Goal: Task Accomplishment & Management: Complete application form

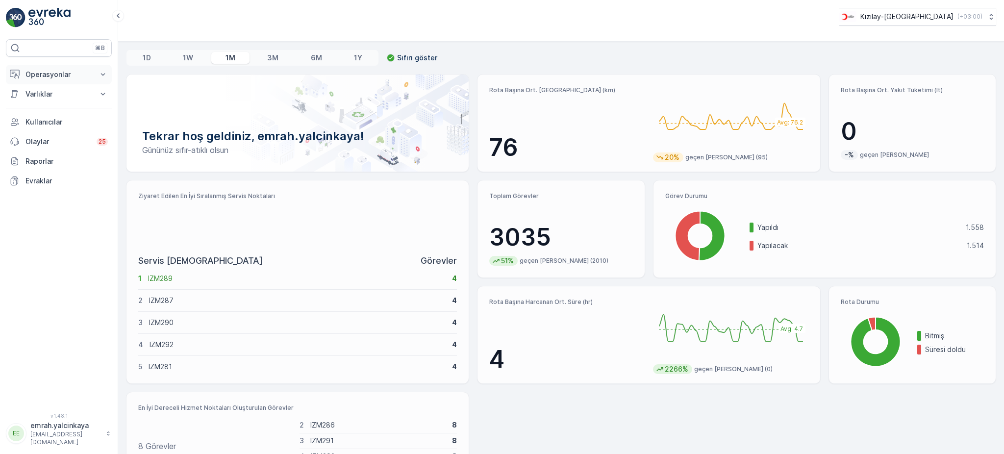
click at [30, 70] on p "Operasyonlar" at bounding box center [58, 75] width 67 height 10
click at [46, 118] on p "Routes & Tasks" at bounding box center [50, 119] width 50 height 10
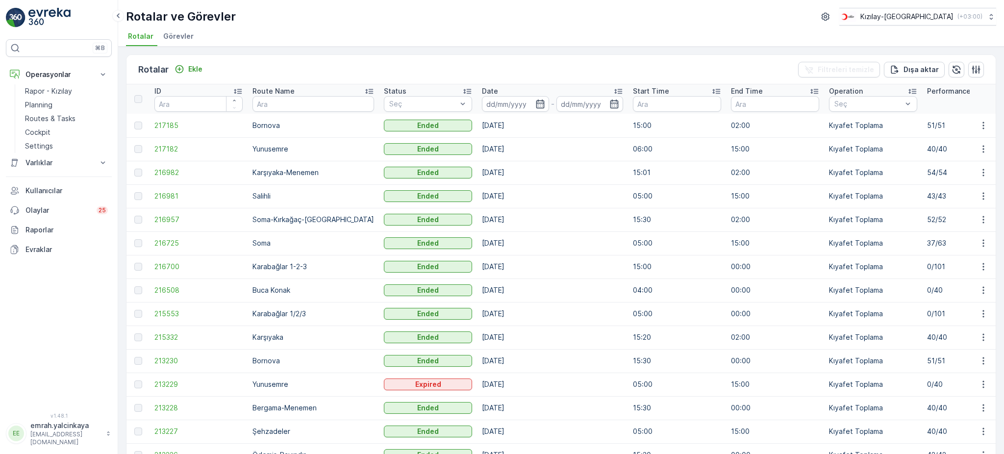
scroll to position [65, 0]
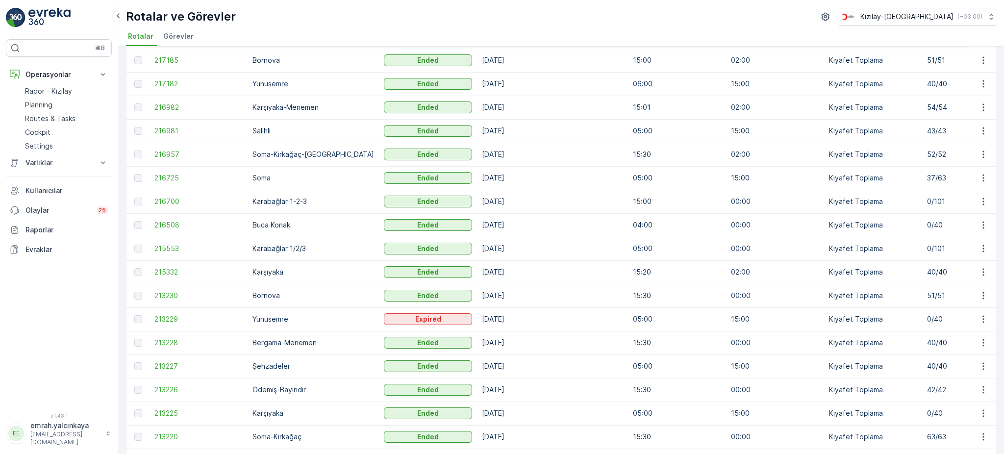
click at [477, 272] on td "[DATE]" at bounding box center [552, 272] width 151 height 24
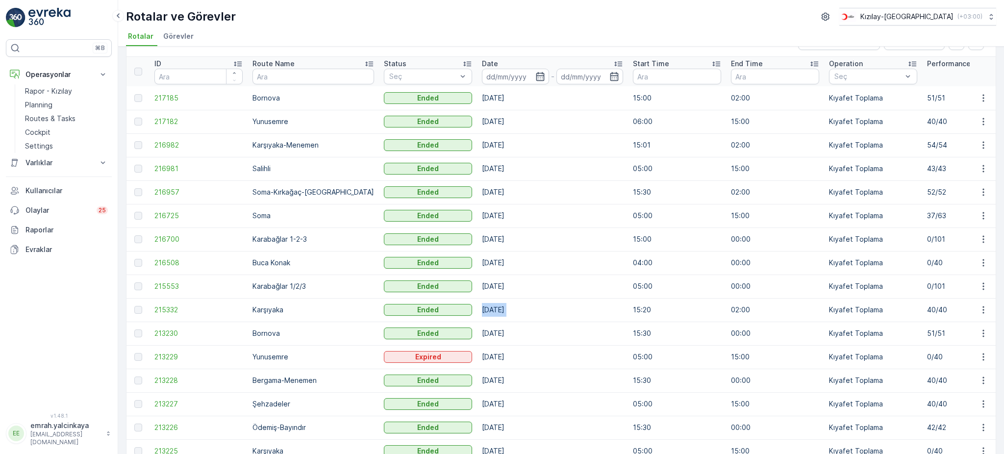
scroll to position [0, 0]
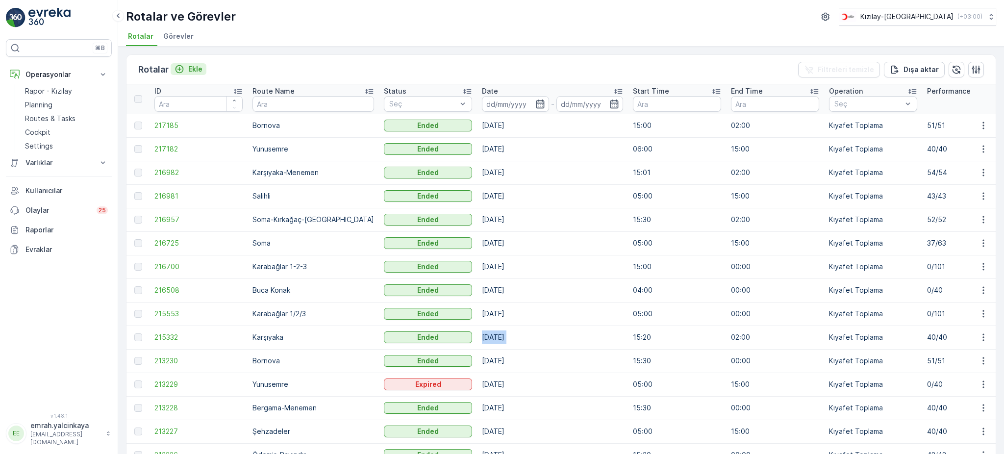
click at [193, 68] on p "Ekle" at bounding box center [195, 69] width 14 height 10
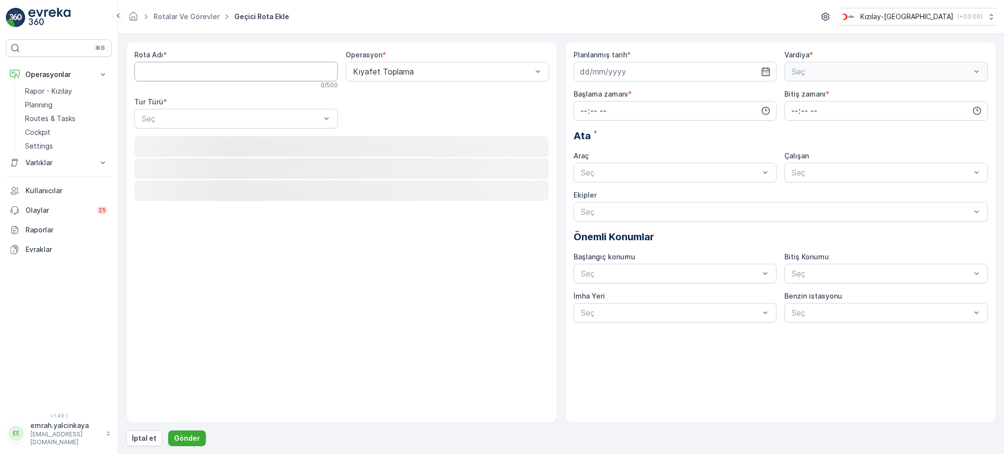
click at [215, 67] on Adı "Rota Adı" at bounding box center [235, 72] width 203 height 20
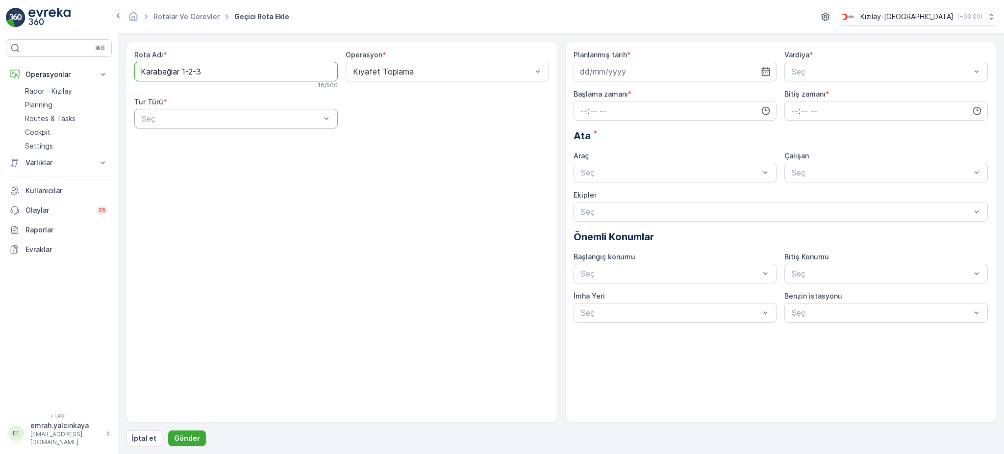
type Adı "Karabağlar 1-2-3"
click at [243, 148] on div "Statik" at bounding box center [235, 142] width 203 height 17
click at [424, 129] on div "Rota Adı * Karabağlar 1-2-3 16 / 500 Operasyon * Kıyafet Toplama Tur Türü * Sta…" at bounding box center [341, 93] width 415 height 86
click at [436, 115] on div at bounding box center [442, 118] width 181 height 9
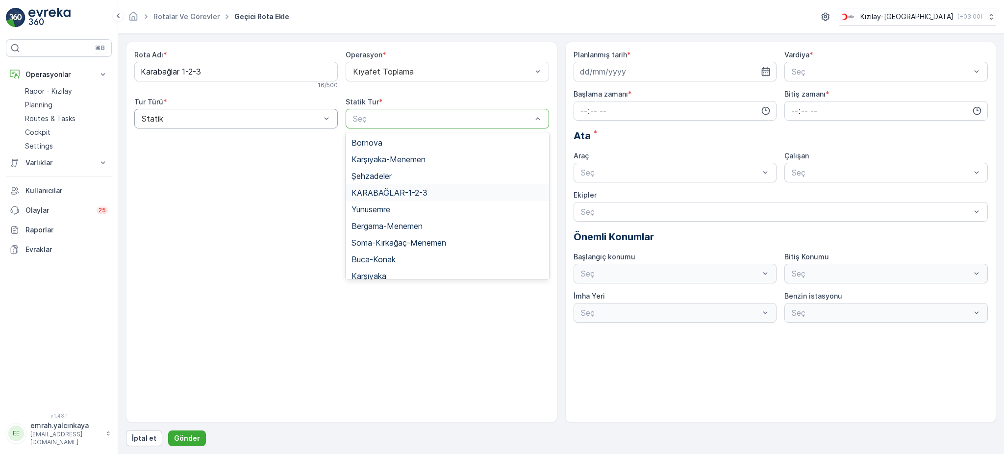
click at [456, 191] on div "KARABAĞLAR-1-2-3" at bounding box center [447, 192] width 192 height 9
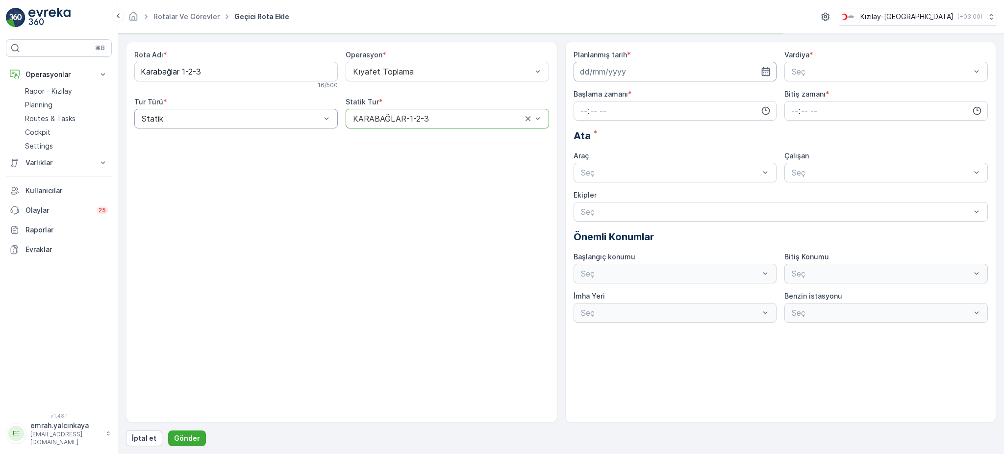
click at [648, 72] on input at bounding box center [674, 72] width 203 height 20
click at [590, 213] on div "25" at bounding box center [590, 213] width 16 height 16
type input "[DATE]"
click at [794, 71] on div at bounding box center [880, 71] width 181 height 9
click at [804, 95] on span "A Vardiyası (Gündüz)" at bounding box center [828, 95] width 76 height 9
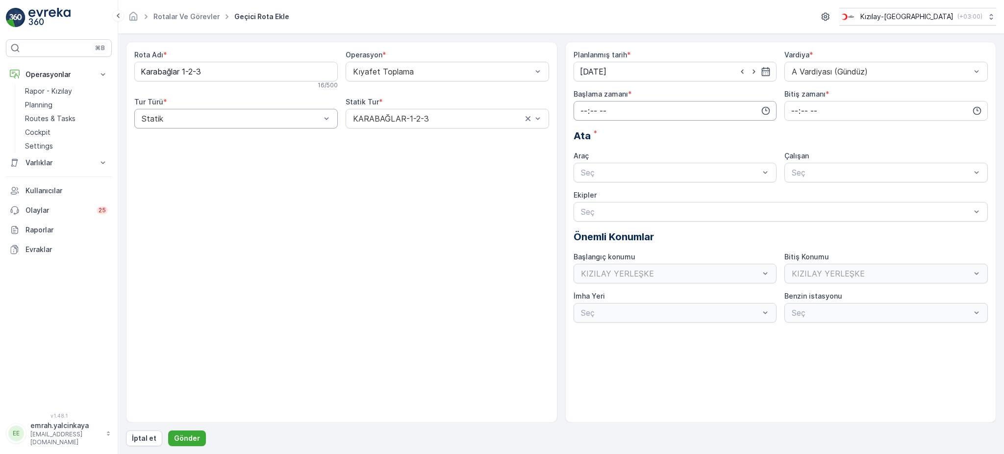
click at [674, 112] on input "time" at bounding box center [674, 111] width 203 height 20
click at [580, 192] on span "05" at bounding box center [583, 196] width 9 height 10
type input "05:00"
click at [789, 110] on input "time" at bounding box center [885, 111] width 203 height 20
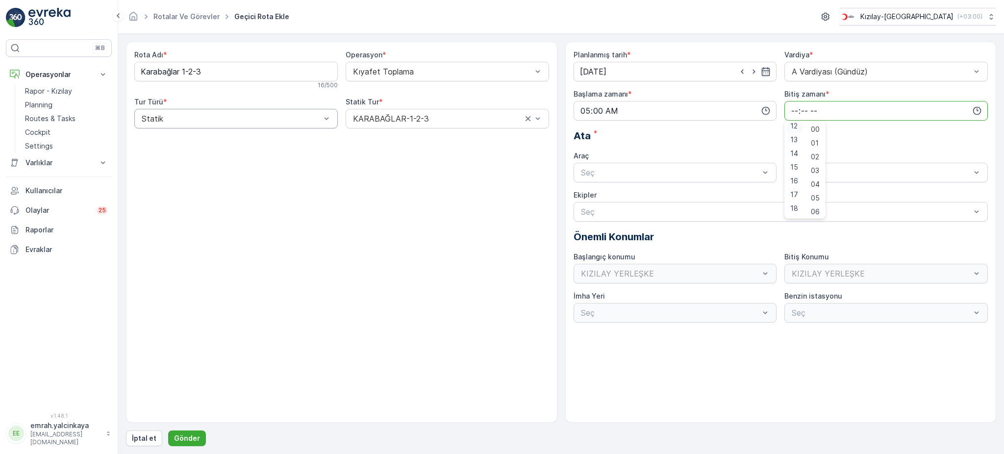
scroll to position [0, 0]
click at [795, 131] on span "00" at bounding box center [794, 129] width 9 height 10
type input "00:00"
click at [738, 168] on div at bounding box center [670, 172] width 181 height 9
click at [728, 195] on div "06 DCG 302" at bounding box center [675, 196] width 192 height 9
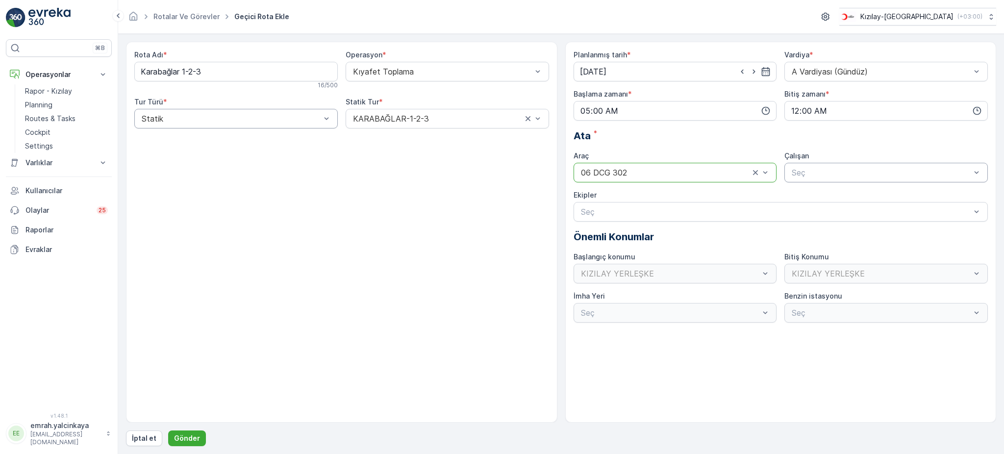
click at [832, 172] on div at bounding box center [880, 172] width 181 height 9
click at [835, 189] on div "06 DCG 302" at bounding box center [885, 196] width 203 height 17
click at [187, 438] on p "Gönder" at bounding box center [187, 438] width 26 height 10
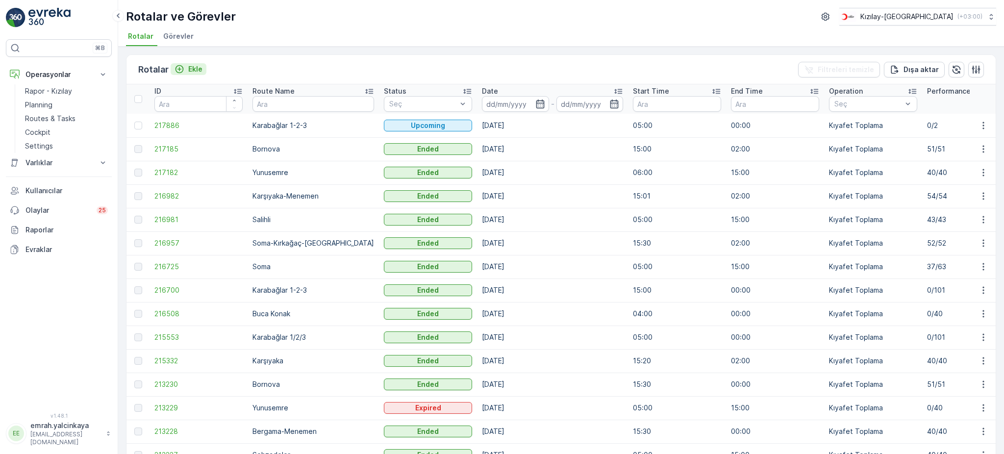
click at [192, 66] on p "Ekle" at bounding box center [195, 69] width 14 height 10
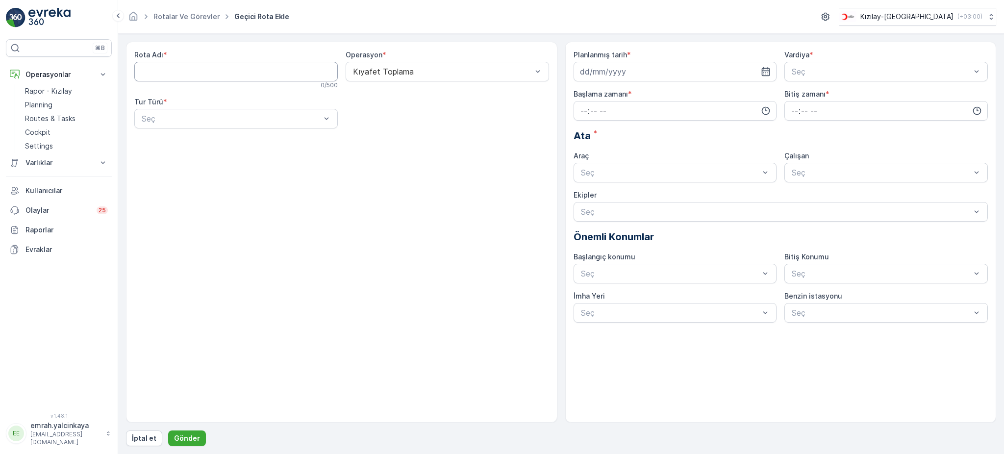
click at [167, 73] on Adı "Rota Adı" at bounding box center [235, 72] width 203 height 20
type Adı "Buca-Konak"
click at [214, 125] on div "Seç" at bounding box center [235, 119] width 203 height 20
click at [215, 142] on div "Statik" at bounding box center [236, 142] width 192 height 9
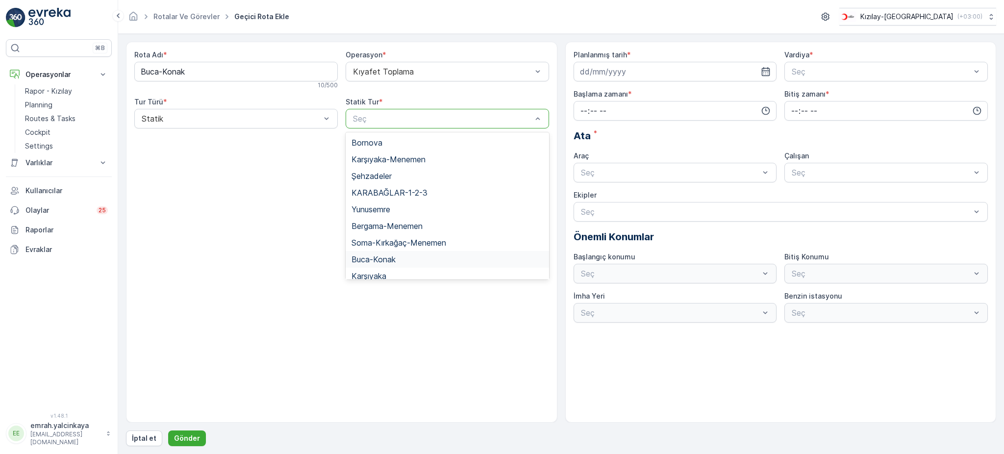
click at [391, 255] on span "Buca-Konak" at bounding box center [373, 259] width 44 height 9
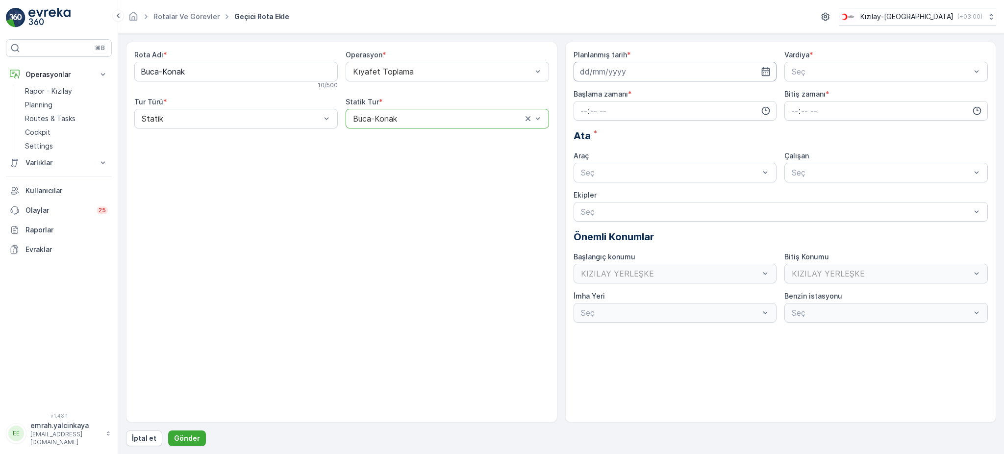
click at [617, 75] on input at bounding box center [674, 72] width 203 height 20
drag, startPoint x: 606, startPoint y: 217, endPoint x: 770, endPoint y: 125, distance: 187.6
click at [606, 215] on div "26" at bounding box center [607, 213] width 16 height 16
type input "[DATE]"
click at [829, 75] on div at bounding box center [880, 71] width 181 height 9
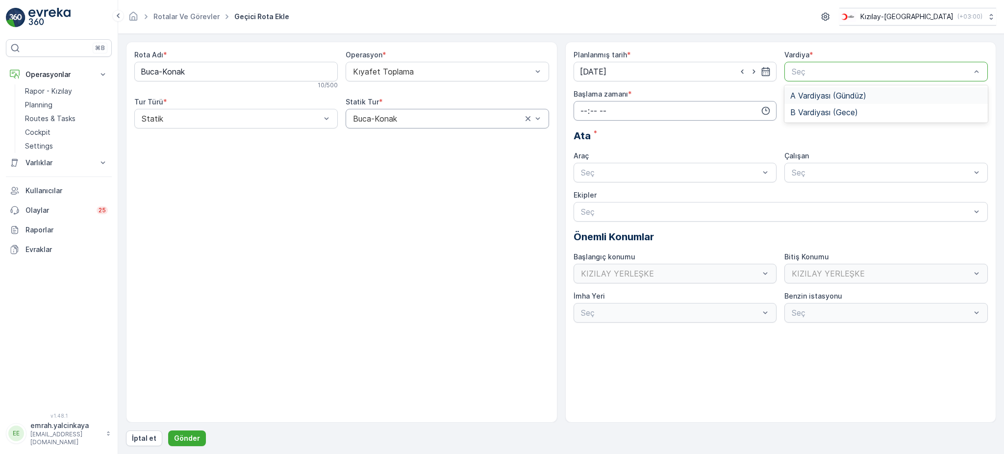
drag, startPoint x: 828, startPoint y: 96, endPoint x: 776, endPoint y: 108, distance: 53.3
click at [826, 95] on span "A Vardiyası (Gündüz)" at bounding box center [828, 95] width 76 height 9
click at [677, 112] on input "time" at bounding box center [674, 111] width 203 height 20
drag, startPoint x: 587, startPoint y: 195, endPoint x: 592, endPoint y: 196, distance: 5.4
click at [586, 196] on span "05" at bounding box center [583, 198] width 9 height 10
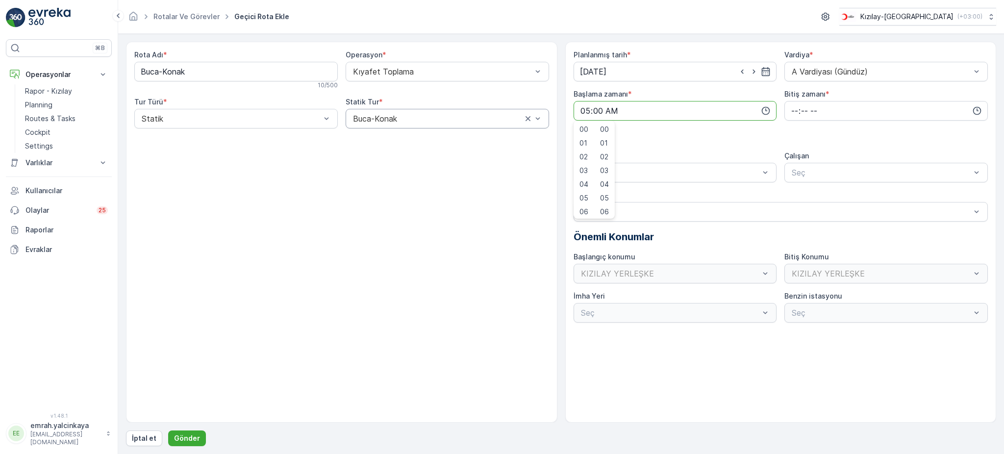
type input "05:00"
click at [790, 105] on input "time" at bounding box center [885, 111] width 203 height 20
click at [793, 141] on span "15" at bounding box center [794, 139] width 8 height 10
type input "15:00"
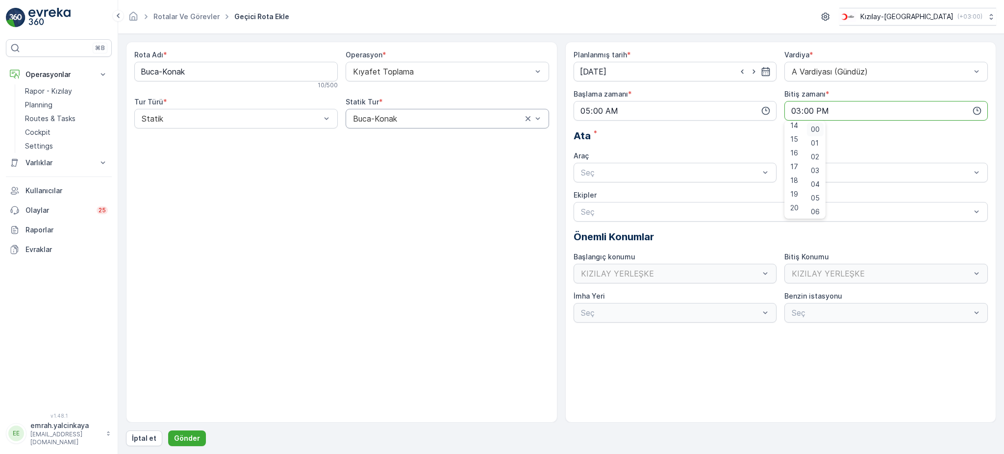
click at [819, 128] on span "00" at bounding box center [815, 129] width 9 height 10
click at [708, 170] on div at bounding box center [670, 172] width 181 height 9
drag, startPoint x: 695, startPoint y: 195, endPoint x: 824, endPoint y: 180, distance: 130.3
click at [695, 195] on div "06 DCG 302" at bounding box center [675, 196] width 192 height 9
click at [824, 179] on div "Seç" at bounding box center [885, 173] width 203 height 20
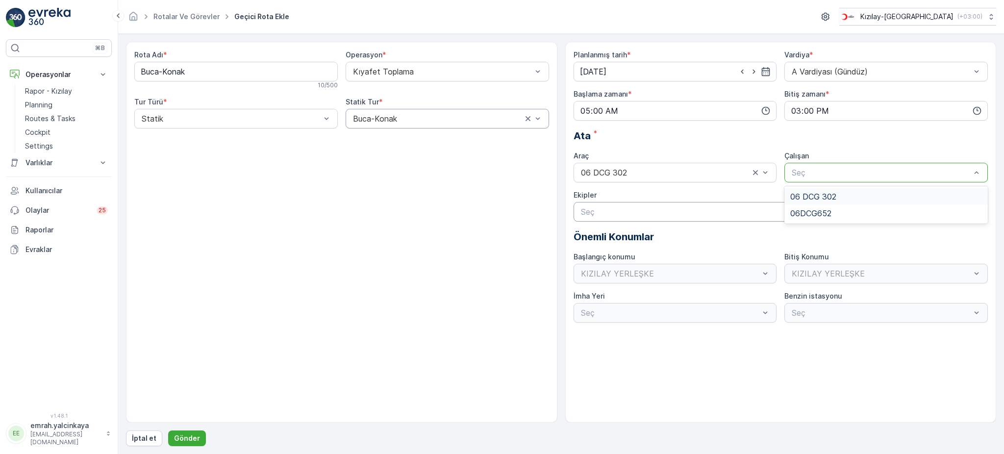
drag, startPoint x: 817, startPoint y: 193, endPoint x: 780, endPoint y: 202, distance: 37.9
click at [816, 193] on span "06 DCG 302" at bounding box center [813, 196] width 46 height 9
click at [177, 434] on p "Gönder" at bounding box center [187, 438] width 26 height 10
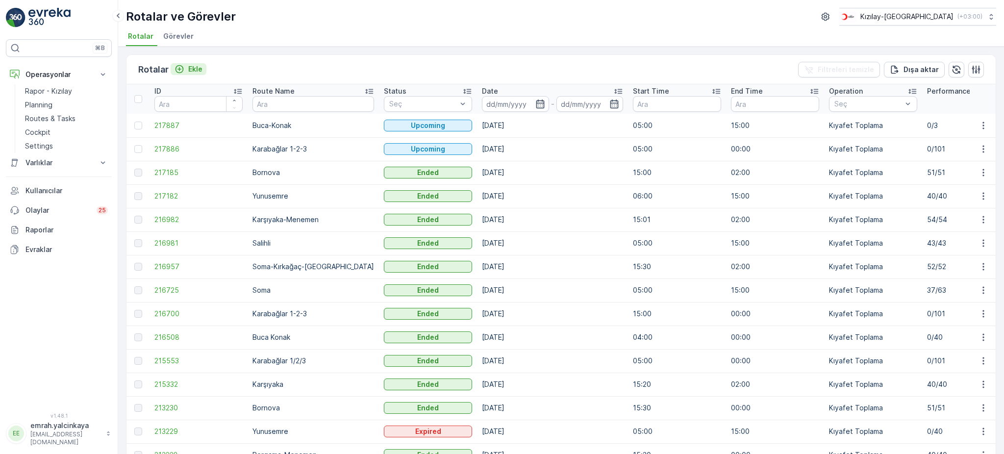
click at [192, 64] on p "Ekle" at bounding box center [195, 69] width 14 height 10
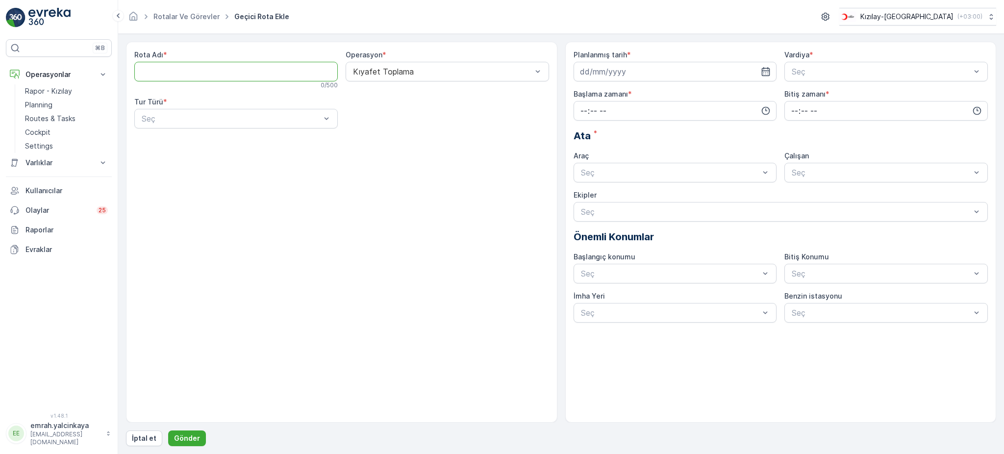
click at [167, 74] on Adı "Rota Adı" at bounding box center [235, 72] width 203 height 20
type Adı "Şehzadeler"
click at [192, 118] on div at bounding box center [231, 118] width 181 height 9
click at [193, 141] on div "Statik" at bounding box center [236, 142] width 192 height 9
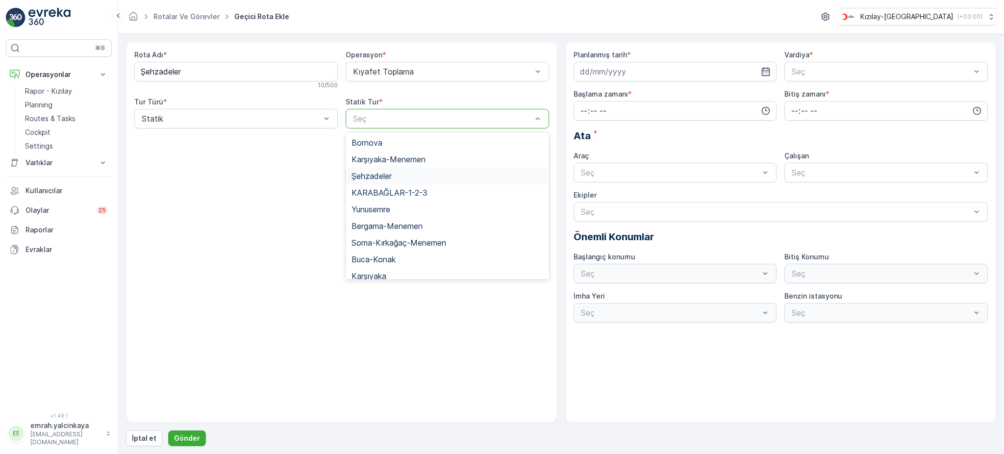
click at [417, 172] on div "Şehzadeler" at bounding box center [447, 176] width 192 height 9
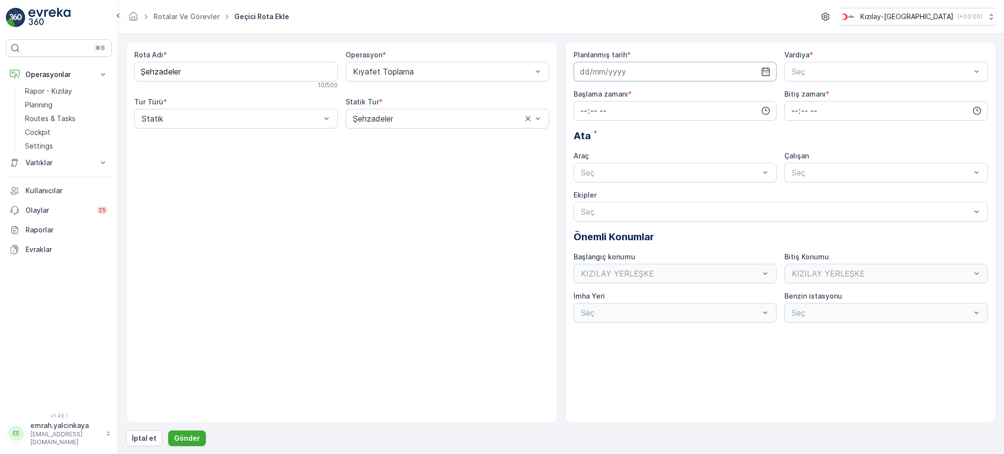
click at [653, 74] on input at bounding box center [674, 72] width 203 height 20
drag, startPoint x: 609, startPoint y: 217, endPoint x: 707, endPoint y: 143, distance: 122.9
click at [608, 216] on div "26" at bounding box center [607, 213] width 16 height 16
type input "[DATE]"
click at [818, 71] on div at bounding box center [880, 71] width 181 height 9
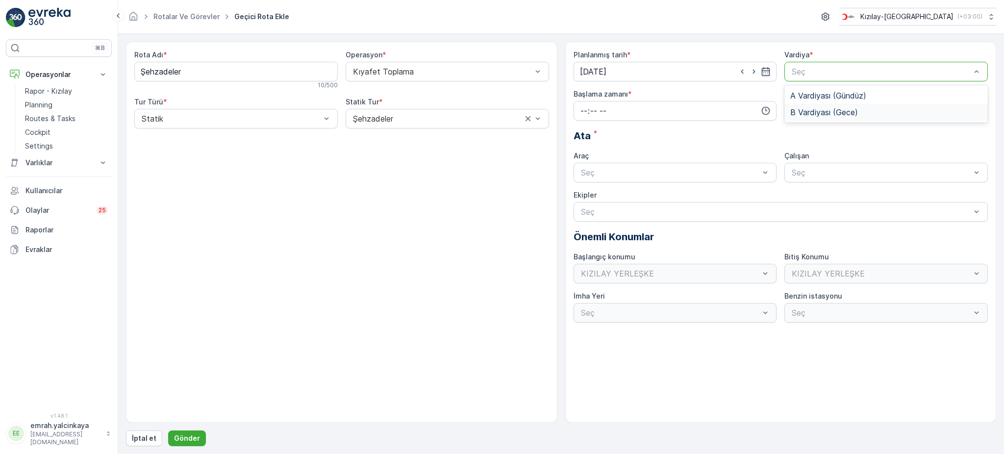
drag, startPoint x: 814, startPoint y: 114, endPoint x: 780, endPoint y: 119, distance: 34.6
click at [814, 114] on span "B Vardiyası (Gece)" at bounding box center [824, 112] width 68 height 9
click at [629, 113] on input "time" at bounding box center [674, 111] width 203 height 20
click at [583, 202] on span "15" at bounding box center [583, 203] width 8 height 10
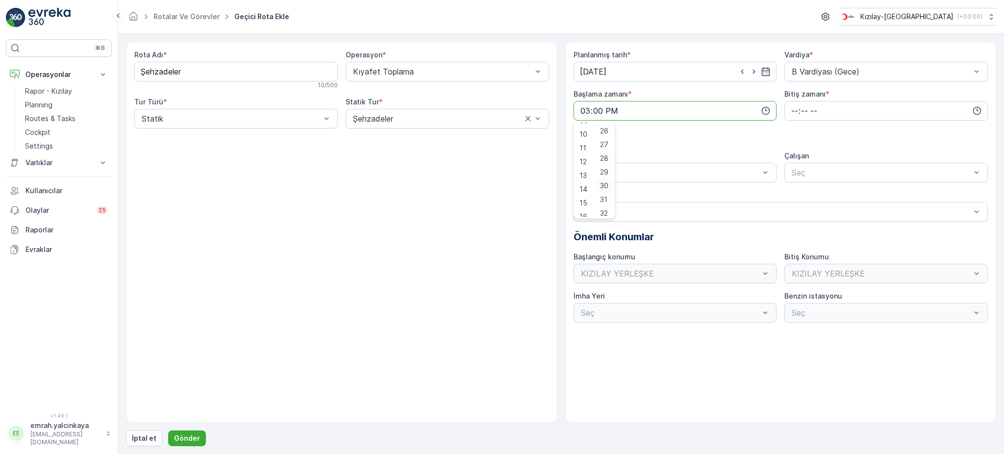
scroll to position [358, 0]
click at [604, 184] on span "30" at bounding box center [604, 183] width 8 height 10
type input "15:30"
click at [792, 116] on input "time" at bounding box center [885, 111] width 203 height 20
click at [795, 130] on span "00" at bounding box center [794, 129] width 9 height 10
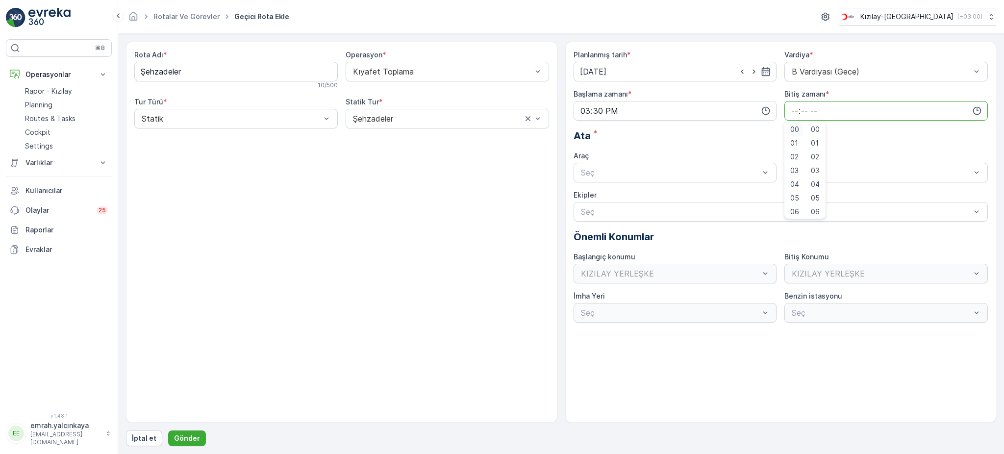
type input "00:00"
click at [710, 169] on div at bounding box center [670, 172] width 181 height 9
click at [695, 189] on div "06 DCG 302" at bounding box center [674, 196] width 203 height 17
click at [819, 168] on div at bounding box center [880, 172] width 181 height 9
drag, startPoint x: 811, startPoint y: 189, endPoint x: 720, endPoint y: 230, distance: 99.4
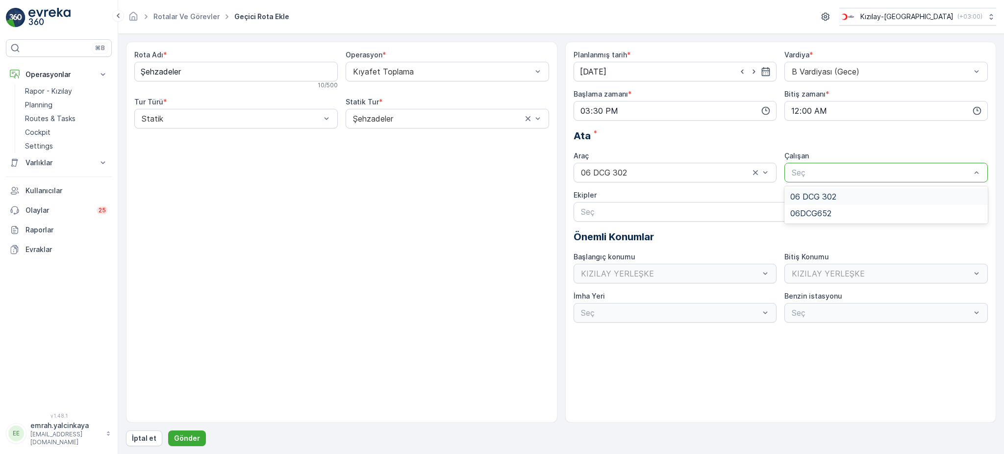
click at [810, 190] on div "06 DCG 302" at bounding box center [885, 196] width 203 height 17
click at [188, 436] on p "Gönder" at bounding box center [187, 438] width 26 height 10
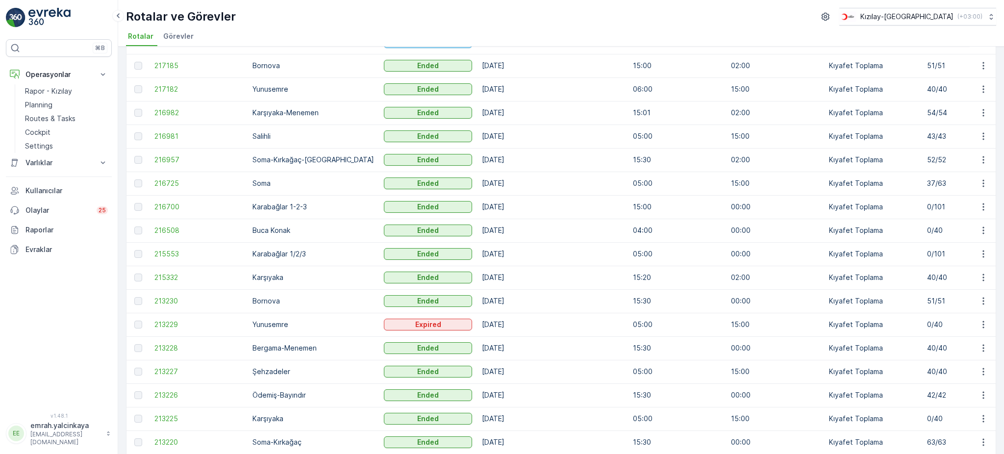
scroll to position [196, 0]
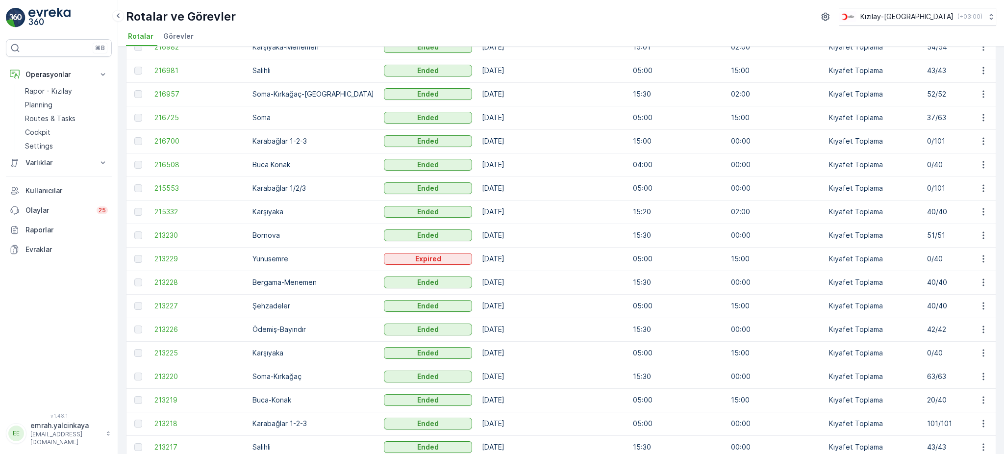
click at [302, 328] on td "Ödemiş-Bayındır" at bounding box center [312, 330] width 131 height 24
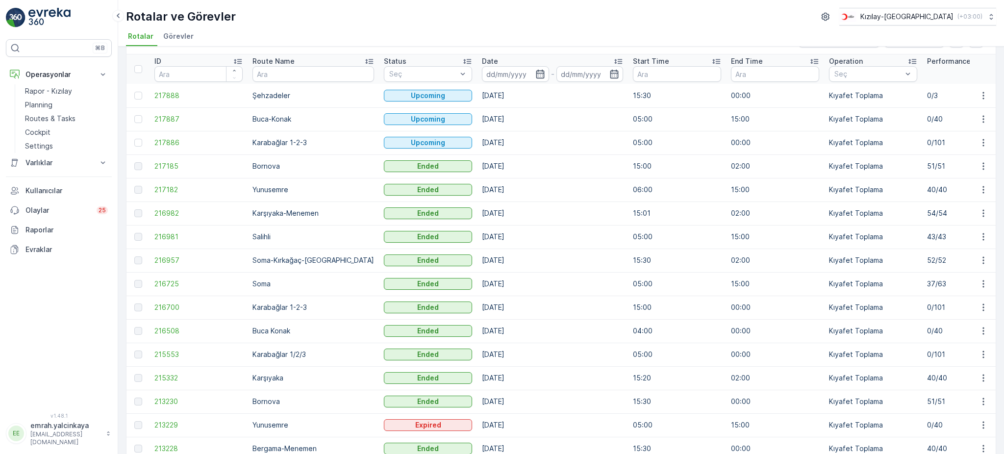
scroll to position [0, 0]
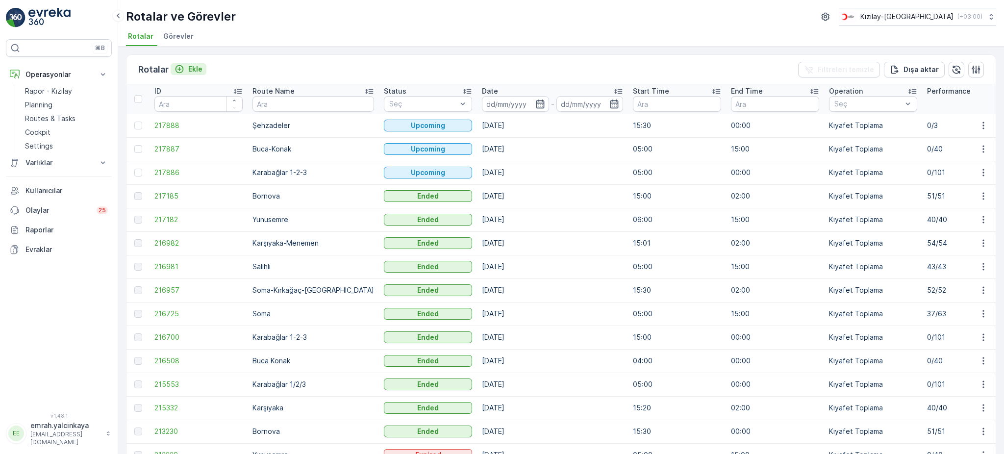
click at [191, 67] on p "Ekle" at bounding box center [195, 69] width 14 height 10
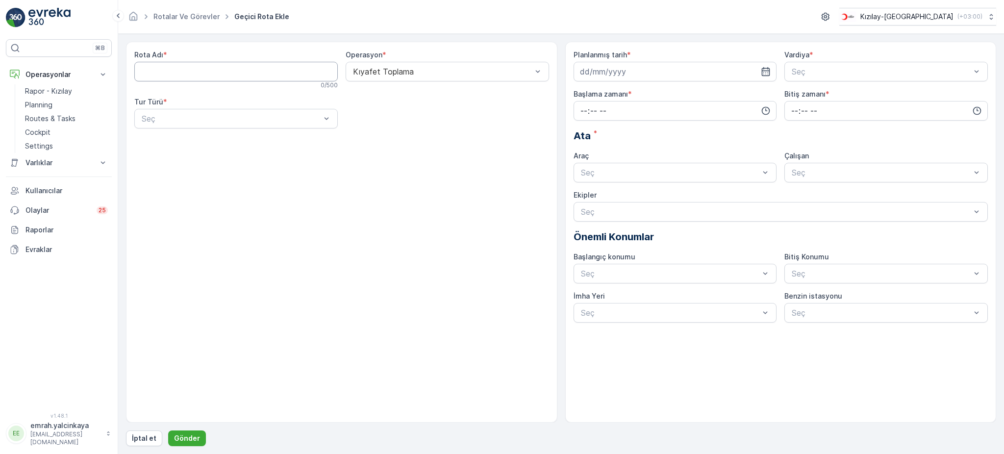
click at [242, 76] on Adı "Rota Adı" at bounding box center [235, 72] width 203 height 20
type Adı "Ödemiş-Bayındır"
click at [239, 129] on div "Rota Adı * Ödemiş-Bayındır 15 / 500 Operasyon * Kıyafet Toplama Tur Türü * Seç" at bounding box center [341, 93] width 415 height 86
click at [239, 125] on div "Seç" at bounding box center [235, 119] width 203 height 20
click at [240, 137] on div "Statik" at bounding box center [235, 142] width 203 height 17
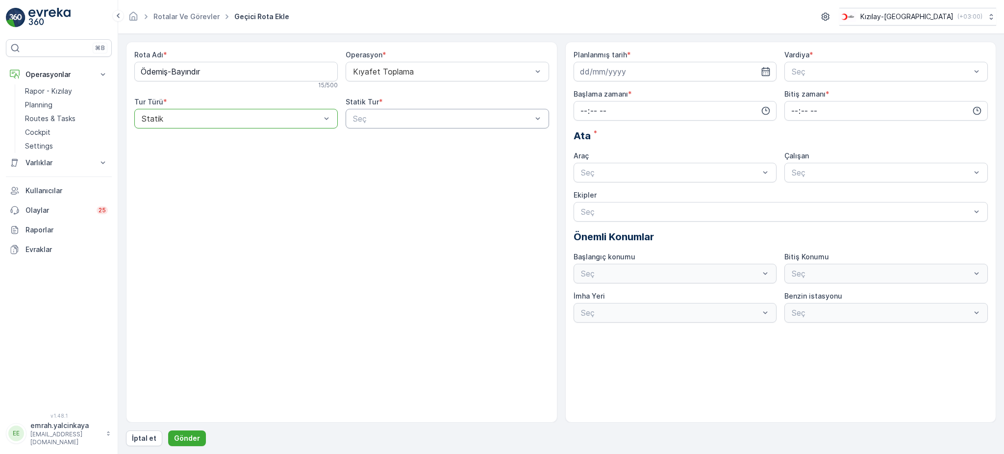
click at [411, 122] on div at bounding box center [442, 118] width 181 height 9
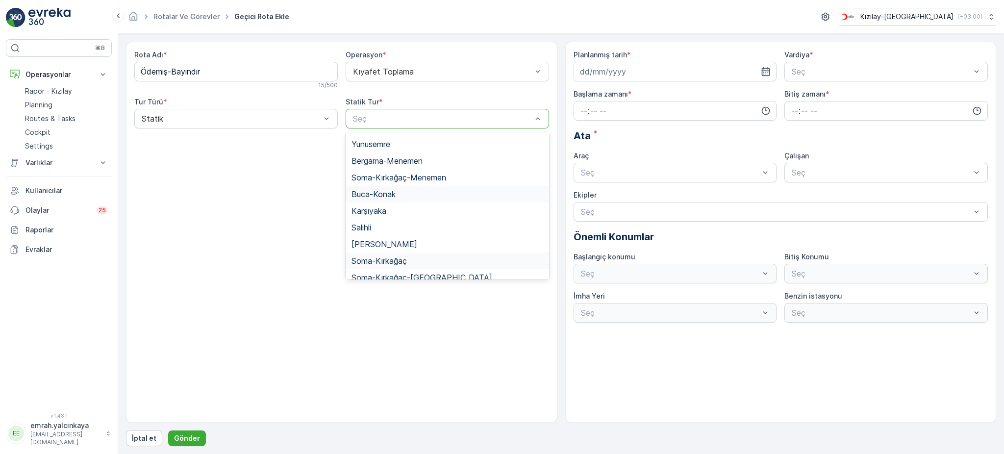
scroll to position [130, 0]
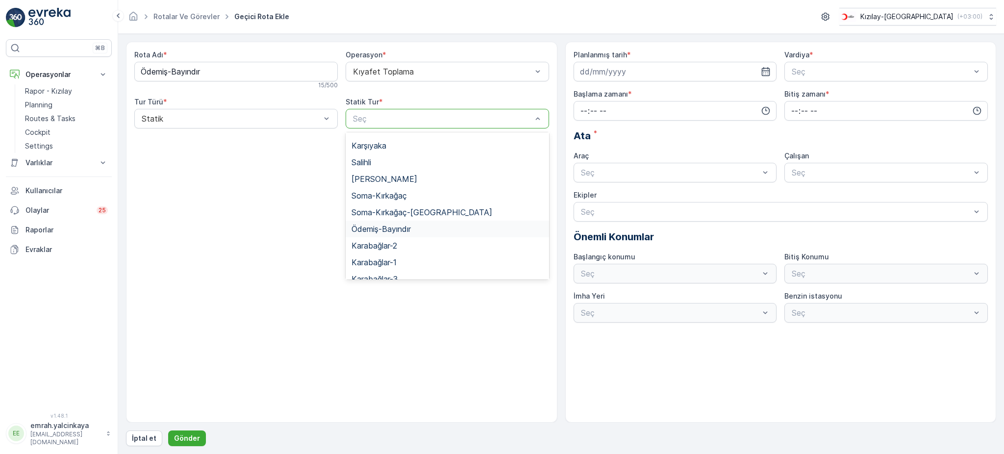
click at [392, 228] on span "Ödemiş-Bayındır" at bounding box center [380, 228] width 59 height 9
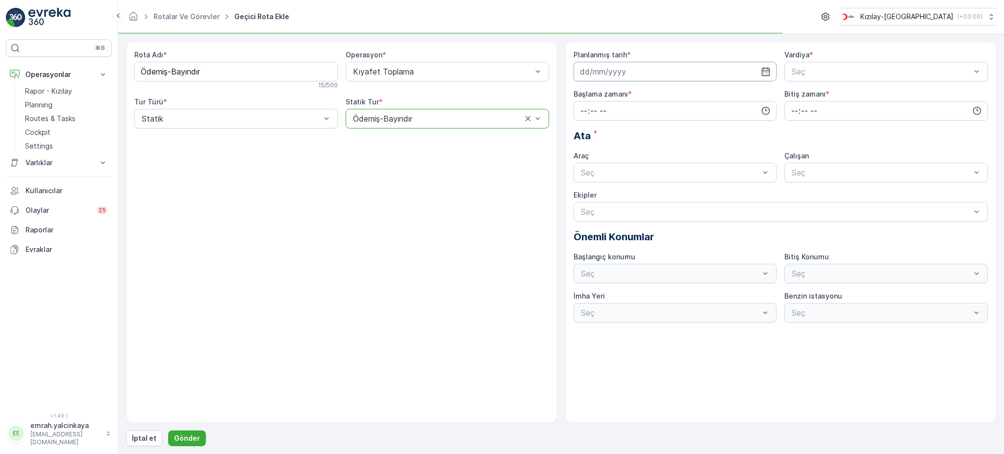
click at [624, 67] on input at bounding box center [674, 72] width 203 height 20
click at [625, 211] on div "27" at bounding box center [625, 213] width 16 height 16
type input "[DATE]"
click at [824, 75] on div at bounding box center [880, 71] width 181 height 9
click at [808, 94] on span "A Vardiyası (Gündüz)" at bounding box center [828, 95] width 76 height 9
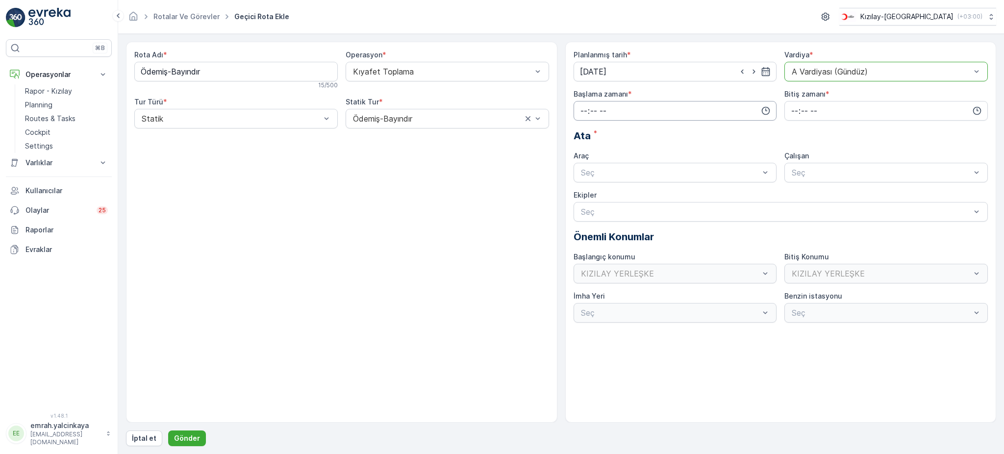
click at [577, 111] on input "time" at bounding box center [674, 111] width 203 height 20
click at [583, 201] on span "05" at bounding box center [583, 198] width 9 height 10
type input "05:00"
click at [791, 110] on input "time" at bounding box center [885, 111] width 203 height 20
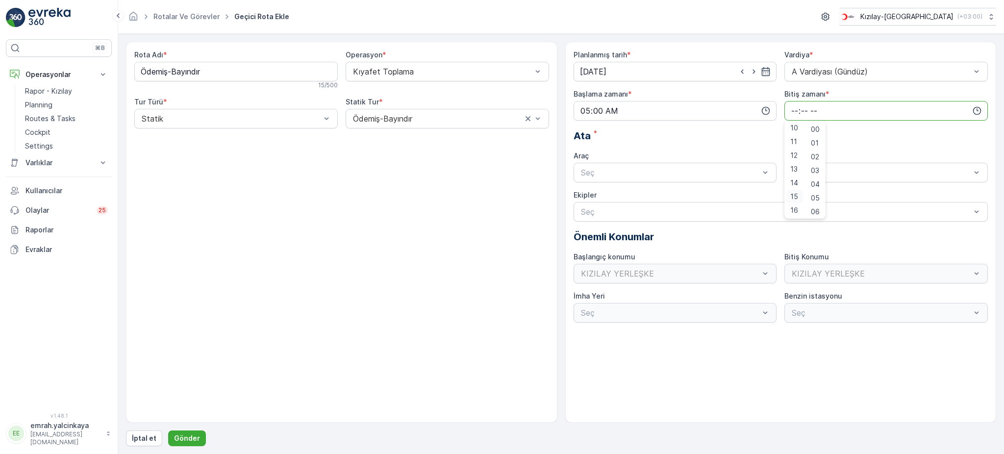
click at [796, 198] on span "15" at bounding box center [794, 197] width 8 height 10
type input "15:00"
click at [722, 172] on div at bounding box center [670, 172] width 181 height 9
click at [712, 196] on div "06 DCG 302" at bounding box center [675, 196] width 192 height 9
click at [817, 178] on div "Seç" at bounding box center [885, 173] width 203 height 20
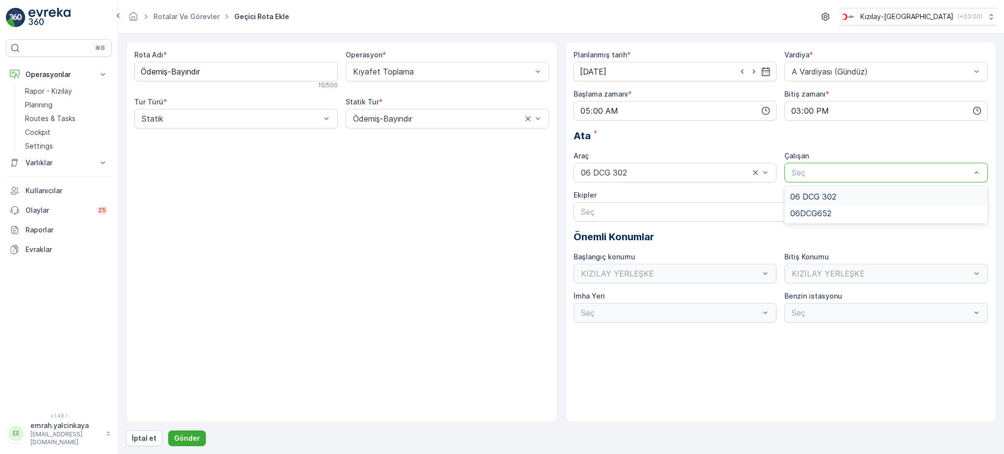
drag, startPoint x: 812, startPoint y: 195, endPoint x: 471, endPoint y: 269, distance: 348.6
click at [810, 195] on span "06 DCG 302" at bounding box center [813, 196] width 46 height 9
click at [191, 436] on p "Gönder" at bounding box center [187, 438] width 26 height 10
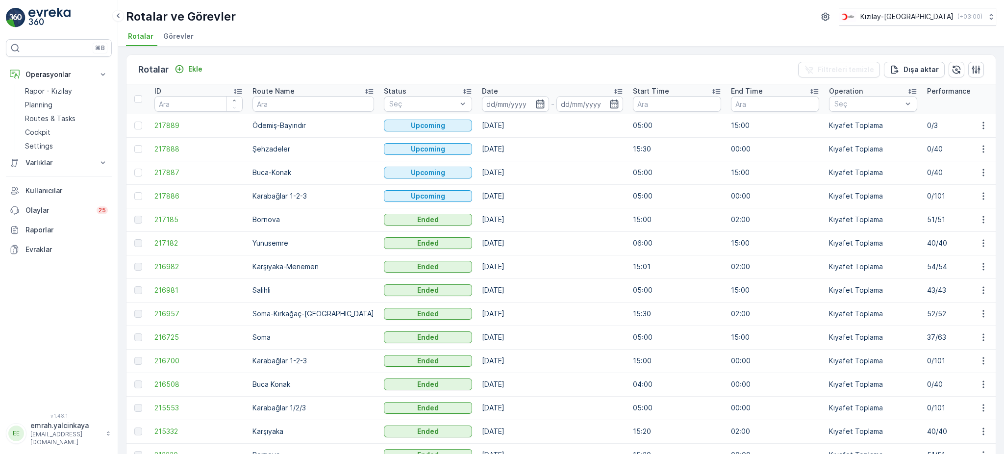
click at [256, 384] on td "Buca Konak" at bounding box center [312, 384] width 131 height 24
click at [260, 436] on td "Karşıyaka" at bounding box center [312, 431] width 131 height 24
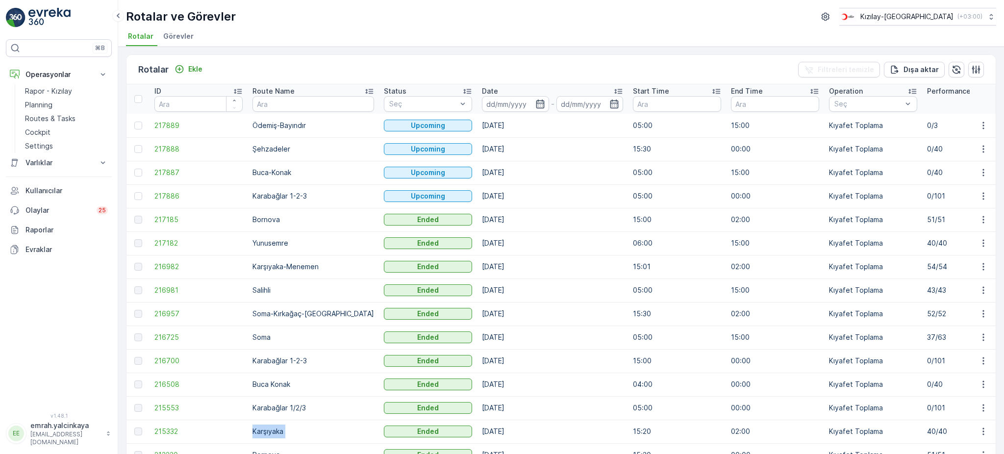
click at [260, 436] on td "Karşıyaka" at bounding box center [312, 431] width 131 height 24
click at [261, 269] on td "Karşıyaka-Menemen" at bounding box center [312, 267] width 131 height 24
click at [262, 290] on td "Salihli" at bounding box center [312, 290] width 131 height 24
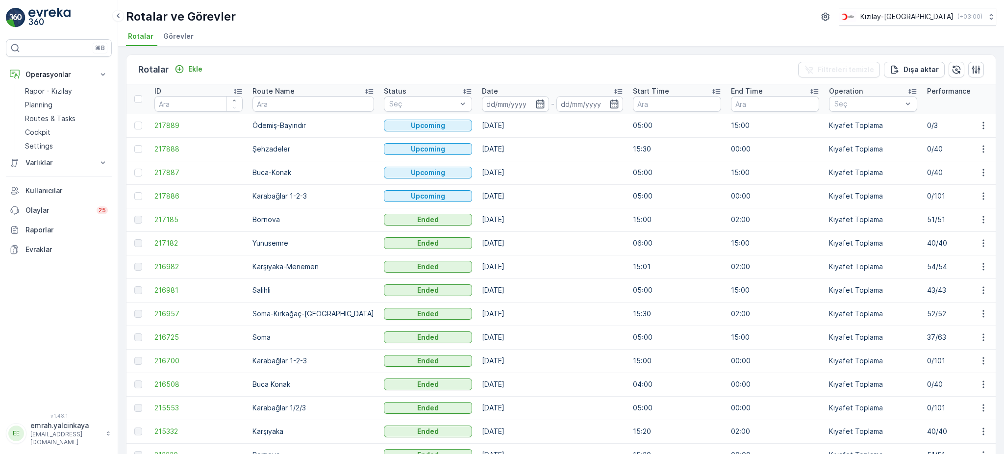
click at [276, 243] on td "Yunusemre" at bounding box center [312, 243] width 131 height 24
click at [270, 217] on td "Bornova" at bounding box center [312, 220] width 131 height 24
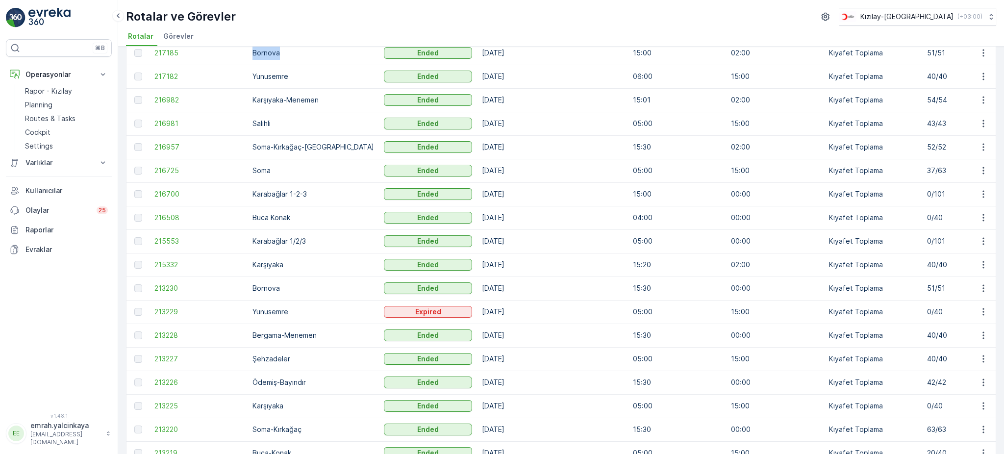
scroll to position [196, 0]
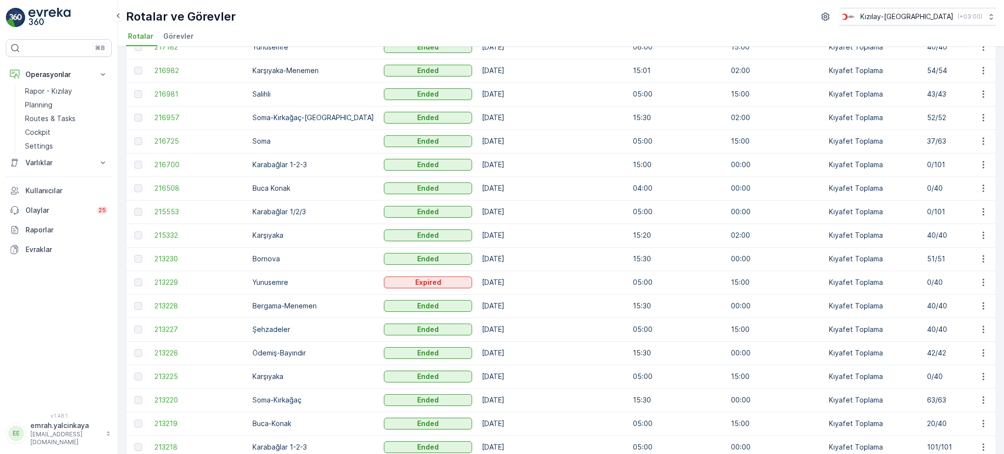
click at [280, 333] on td "Şehzadeler" at bounding box center [312, 330] width 131 height 24
click at [277, 330] on td "Şehzadeler" at bounding box center [312, 330] width 131 height 24
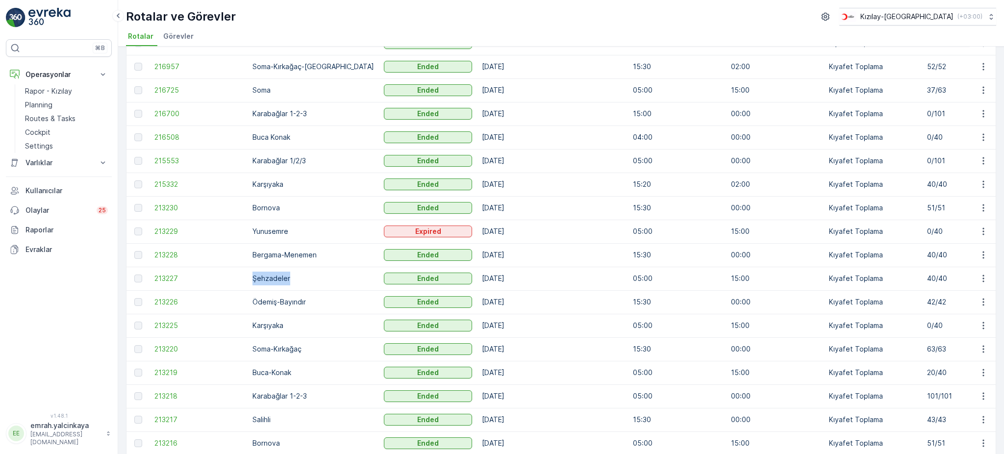
scroll to position [261, 0]
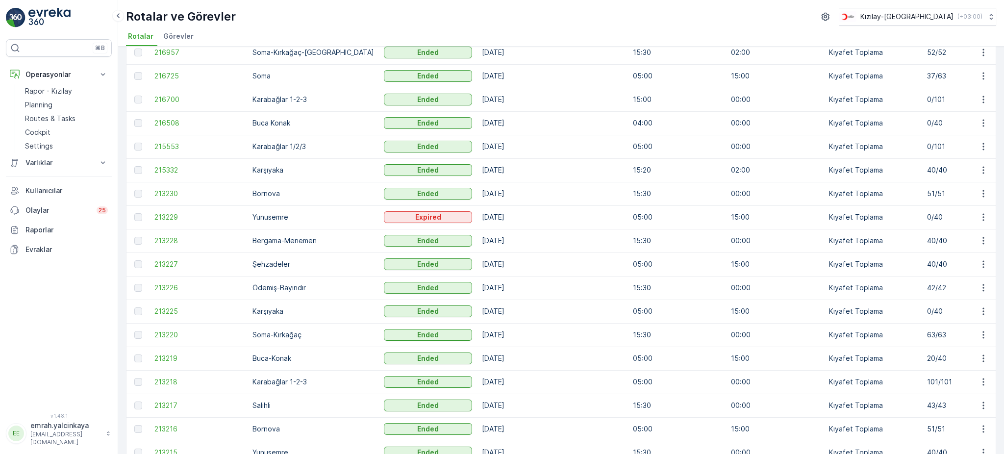
click at [291, 283] on td "Ödemiş-Bayındır" at bounding box center [312, 288] width 131 height 24
click at [272, 307] on td "Karşıyaka" at bounding box center [312, 311] width 131 height 24
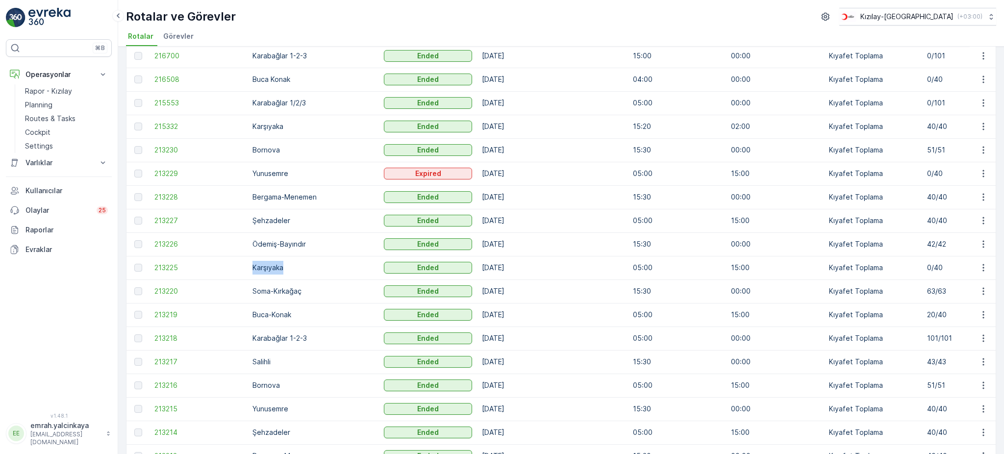
scroll to position [326, 0]
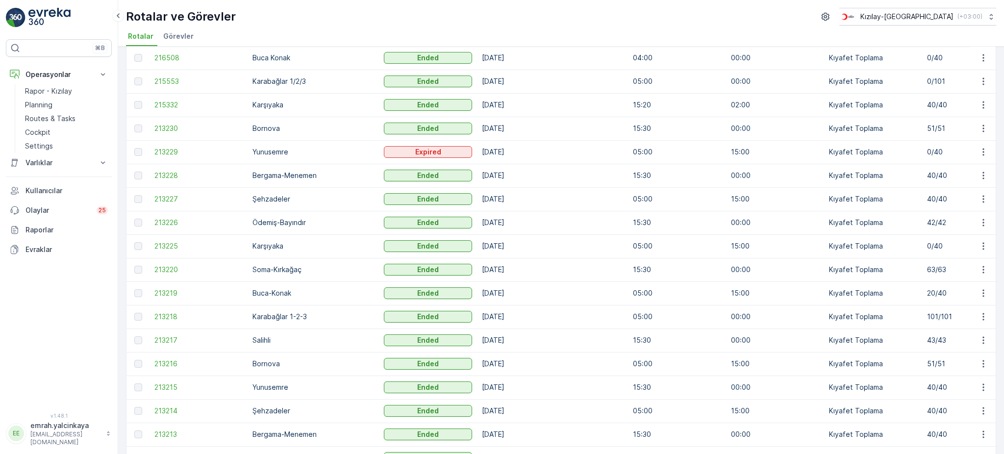
click at [268, 292] on td "Buca-Konak" at bounding box center [312, 293] width 131 height 24
click at [273, 312] on td "Karabağlar 1-2-3" at bounding box center [312, 317] width 131 height 24
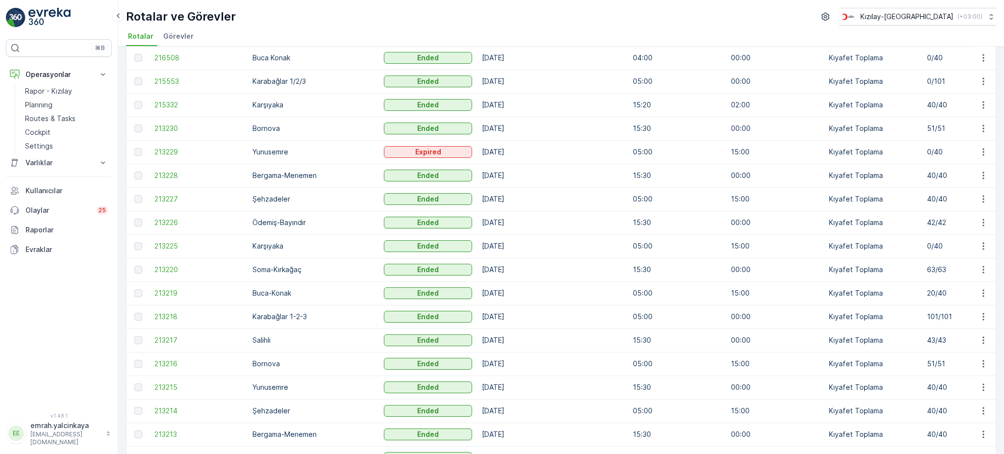
click at [262, 336] on td "Salihli" at bounding box center [312, 340] width 131 height 24
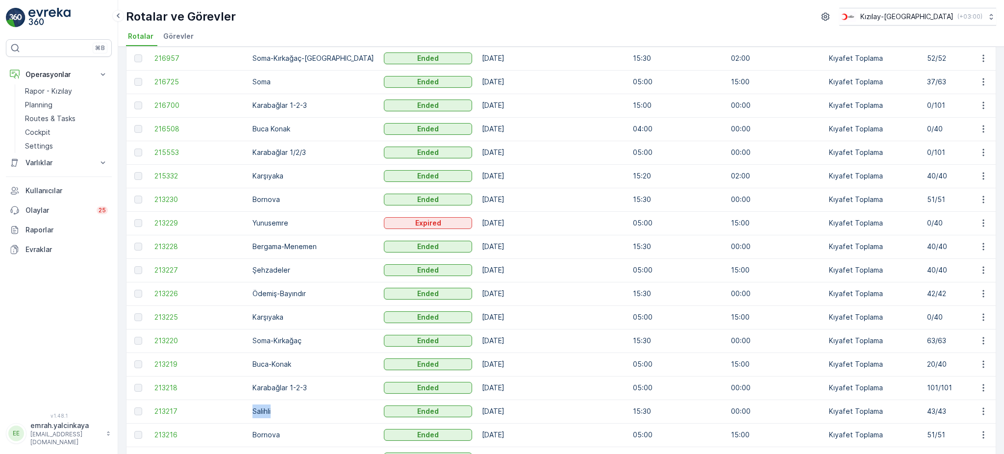
scroll to position [196, 0]
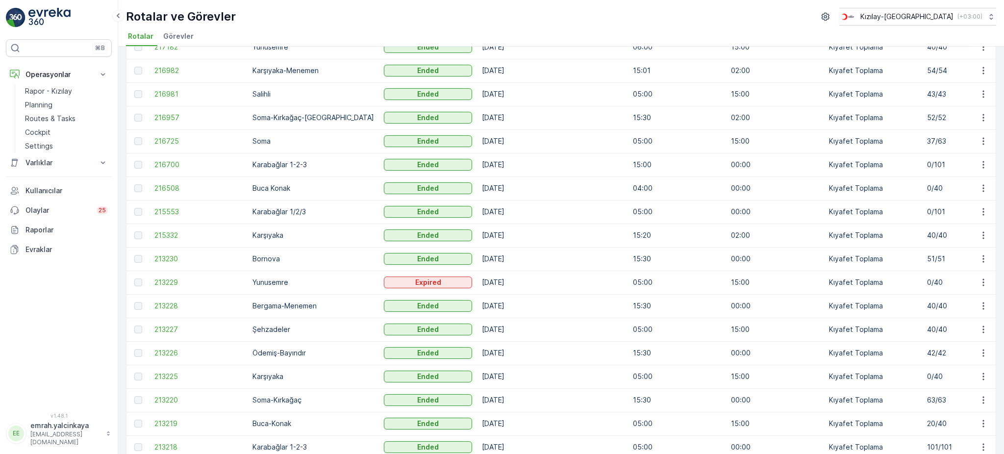
click at [477, 98] on td "[DATE]" at bounding box center [552, 94] width 151 height 24
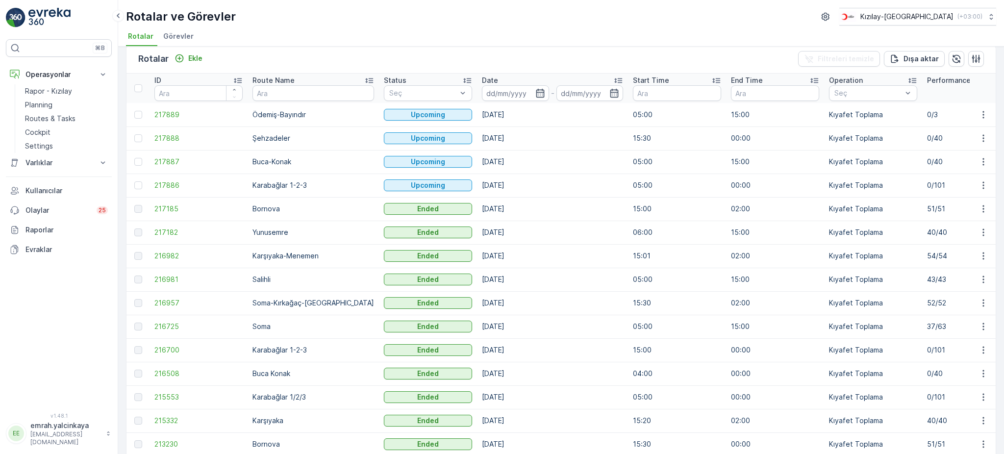
scroll to position [0, 0]
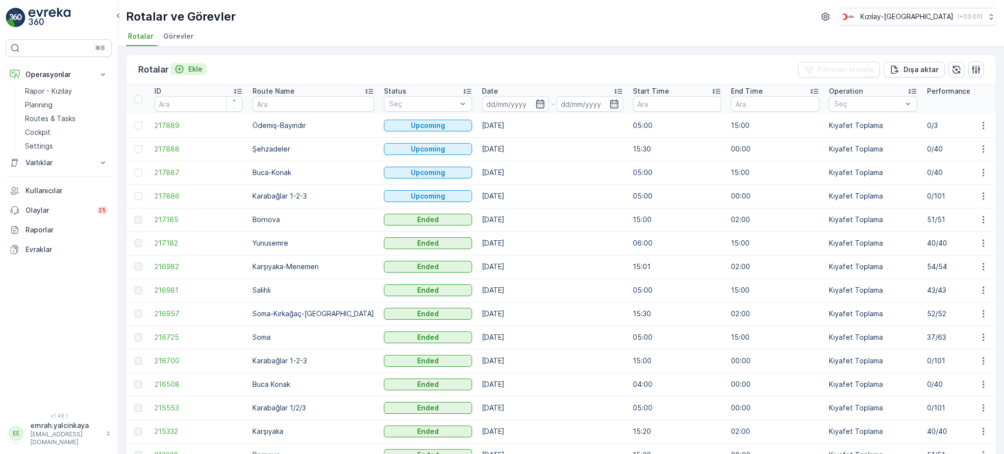
click at [178, 66] on icon "Ekle" at bounding box center [179, 69] width 10 height 10
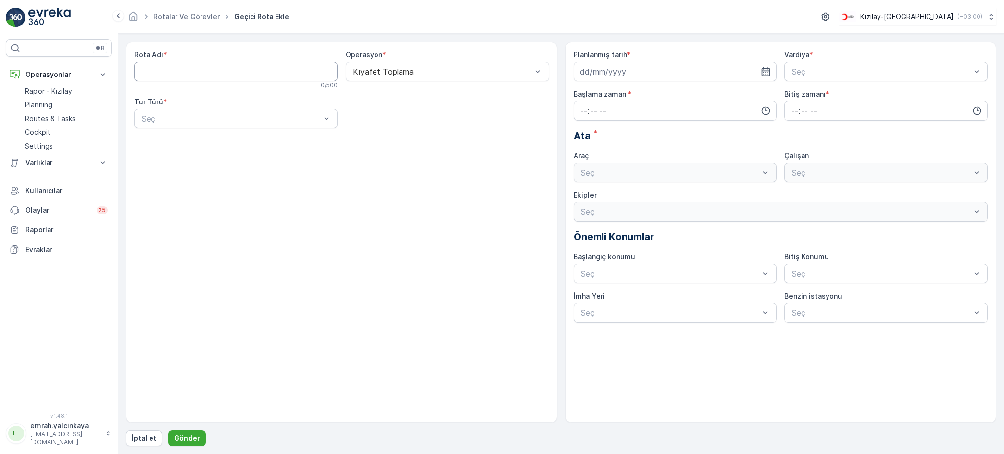
click at [197, 76] on Adı "Rota Adı" at bounding box center [235, 72] width 203 height 20
type Adı "Soma-Kırkağaç"
click at [286, 116] on div at bounding box center [231, 118] width 181 height 9
click at [271, 141] on div "Statik" at bounding box center [236, 142] width 192 height 9
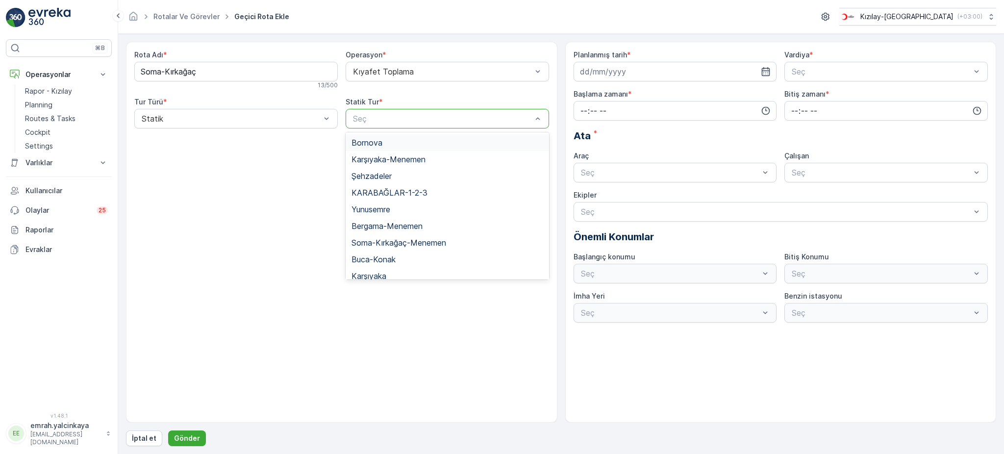
click at [424, 121] on div at bounding box center [442, 118] width 181 height 9
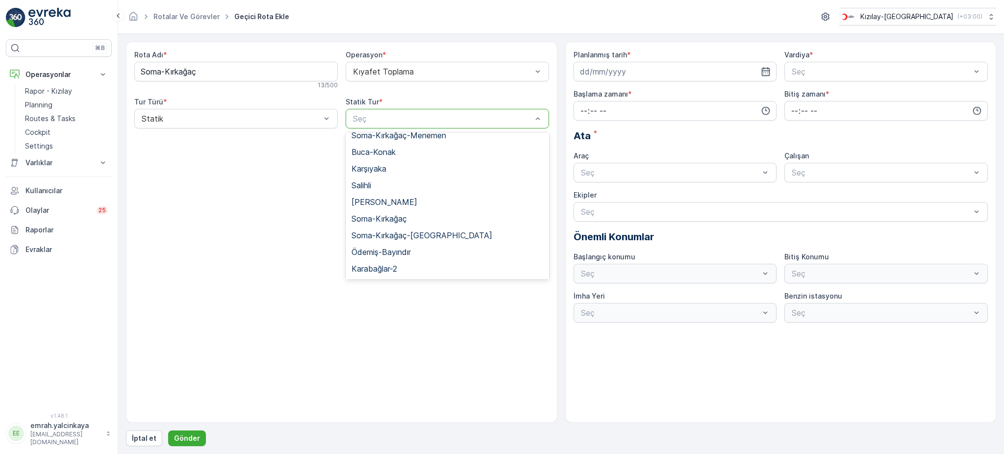
scroll to position [130, 0]
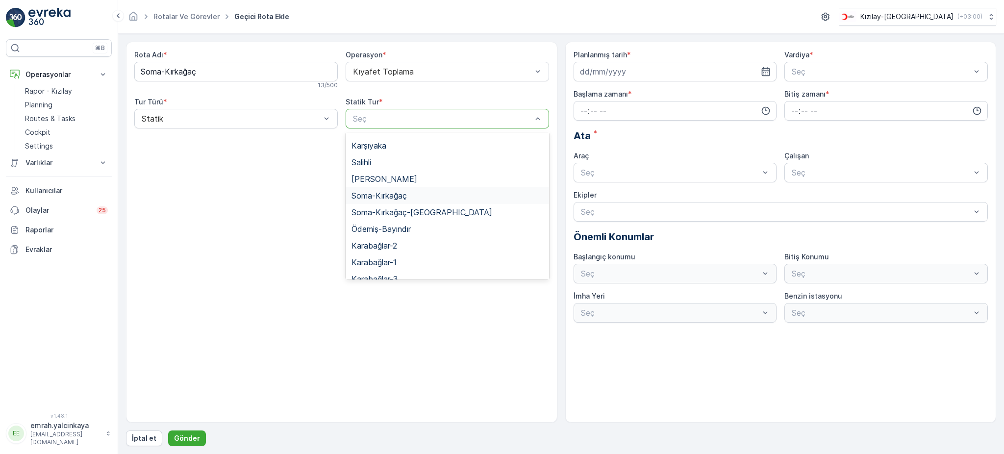
click at [416, 194] on div "Soma-Kırkağaç" at bounding box center [447, 195] width 192 height 9
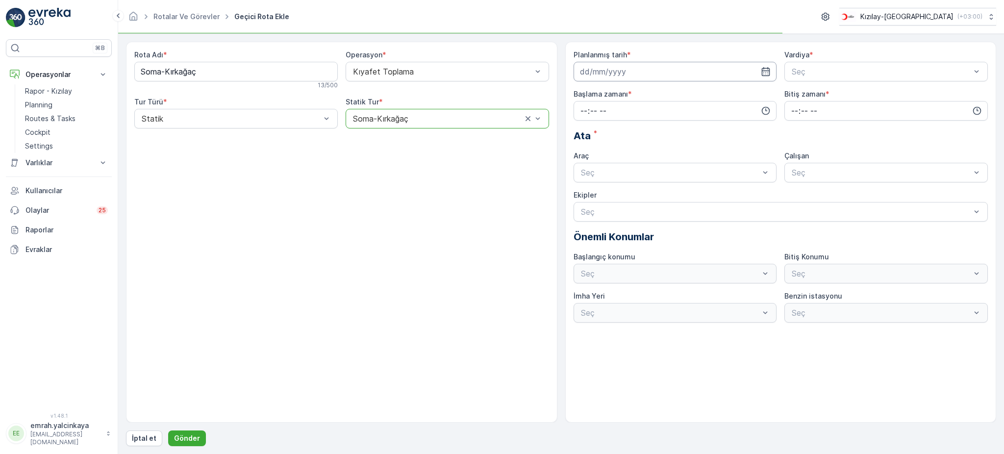
click at [617, 72] on input at bounding box center [674, 72] width 203 height 20
click at [623, 217] on div "27" at bounding box center [625, 213] width 16 height 16
type input "[DATE]"
drag, startPoint x: 804, startPoint y: 70, endPoint x: 804, endPoint y: 79, distance: 9.3
click at [802, 70] on div at bounding box center [880, 71] width 181 height 9
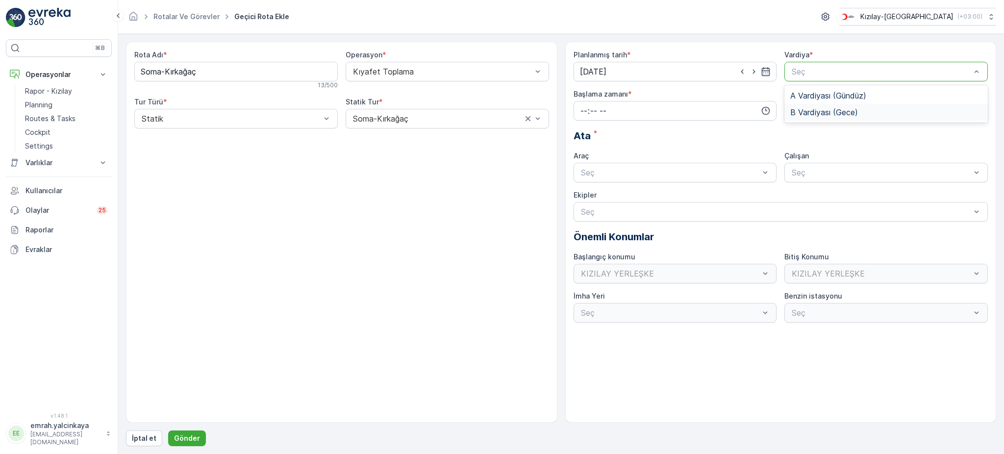
click at [813, 113] on span "B Vardiyası (Gece)" at bounding box center [824, 112] width 68 height 9
click at [693, 116] on input "time" at bounding box center [674, 111] width 203 height 20
click at [583, 142] on span "15" at bounding box center [583, 137] width 8 height 10
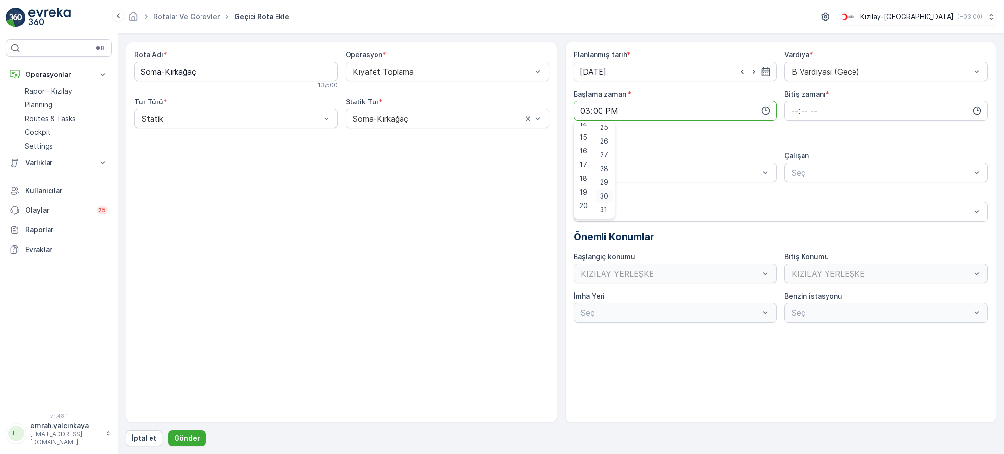
click at [605, 198] on span "30" at bounding box center [604, 196] width 8 height 10
type input "15:30"
click at [791, 106] on input "time" at bounding box center [885, 111] width 203 height 20
click at [795, 130] on span "00" at bounding box center [794, 129] width 9 height 10
click at [649, 173] on div at bounding box center [670, 172] width 181 height 9
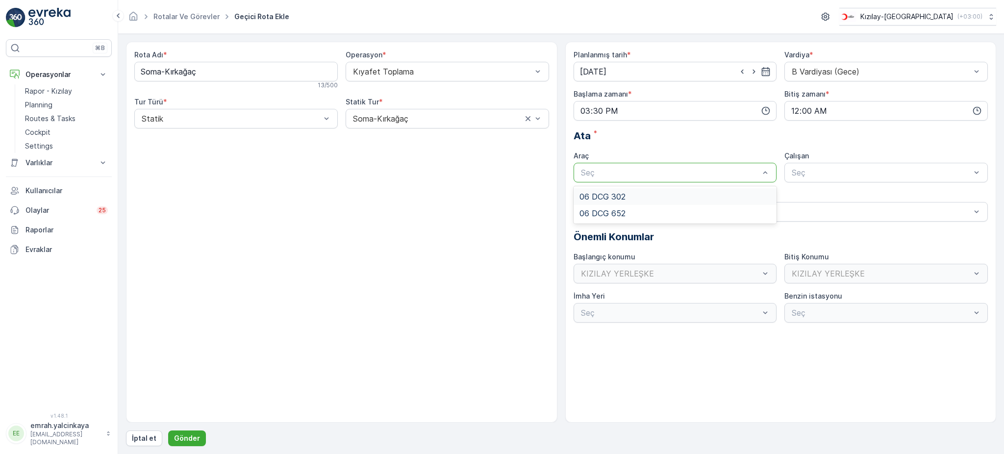
drag, startPoint x: 652, startPoint y: 197, endPoint x: 706, endPoint y: 199, distance: 53.9
click at [654, 196] on div "06 DCG 302" at bounding box center [675, 196] width 192 height 9
click at [881, 178] on div "Seç" at bounding box center [885, 173] width 203 height 20
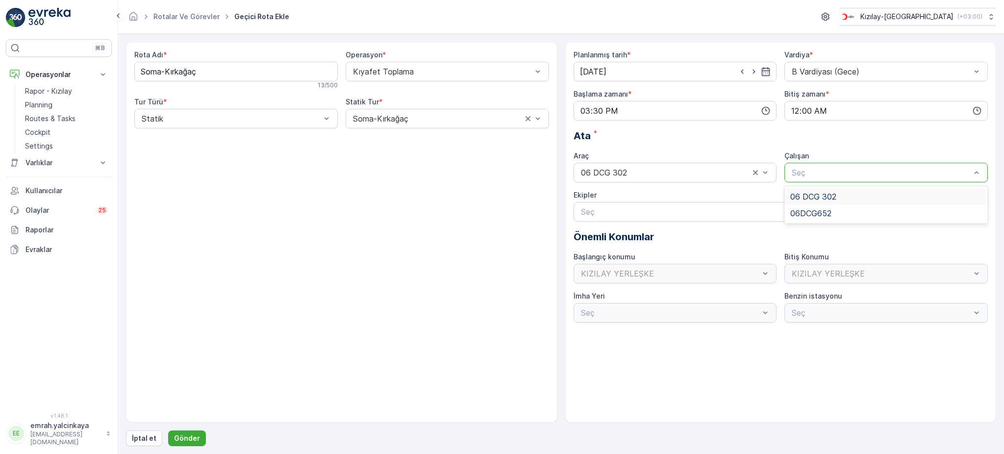
drag, startPoint x: 861, startPoint y: 194, endPoint x: 491, endPoint y: 317, distance: 390.4
click at [861, 194] on div "06 DCG 302" at bounding box center [886, 196] width 192 height 9
click at [790, 113] on input "00:00" at bounding box center [885, 111] width 203 height 20
click at [796, 156] on span "02" at bounding box center [794, 157] width 8 height 10
type input "02:00"
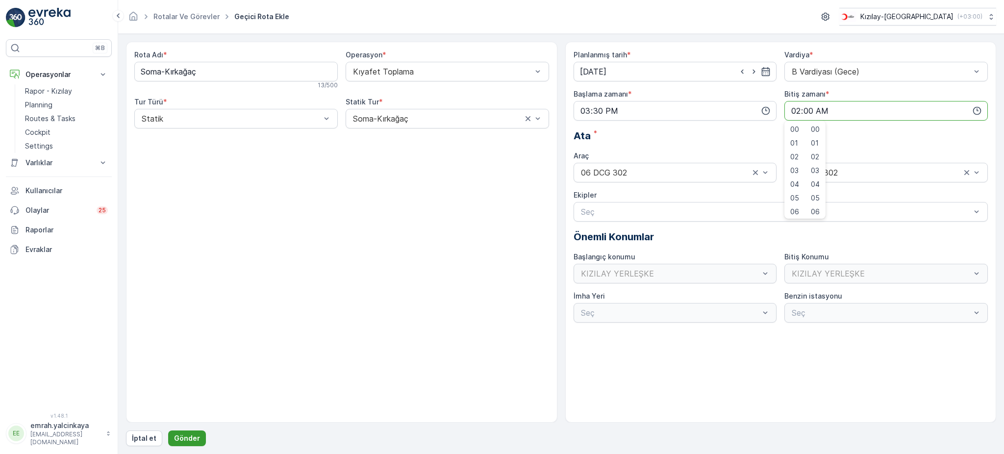
click at [187, 435] on p "Gönder" at bounding box center [187, 438] width 26 height 10
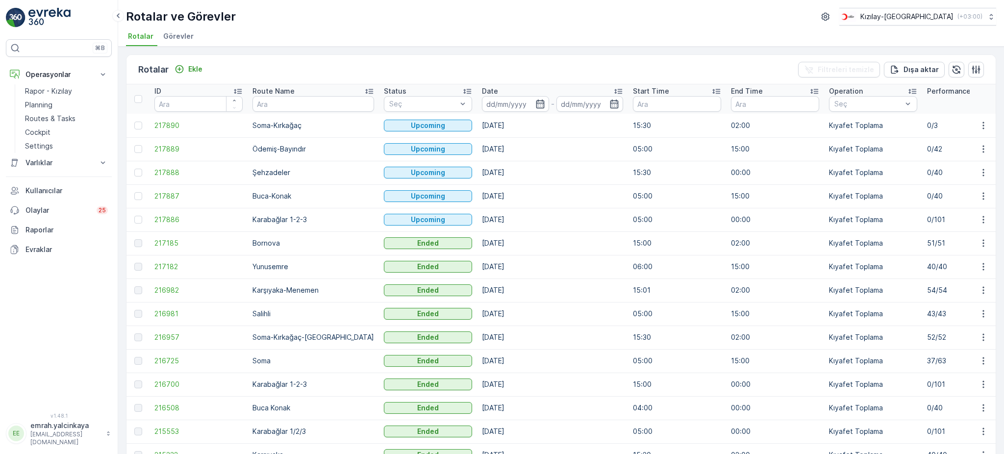
click at [477, 121] on td "[DATE]" at bounding box center [552, 126] width 151 height 24
click at [477, 151] on td "[DATE]" at bounding box center [552, 149] width 151 height 24
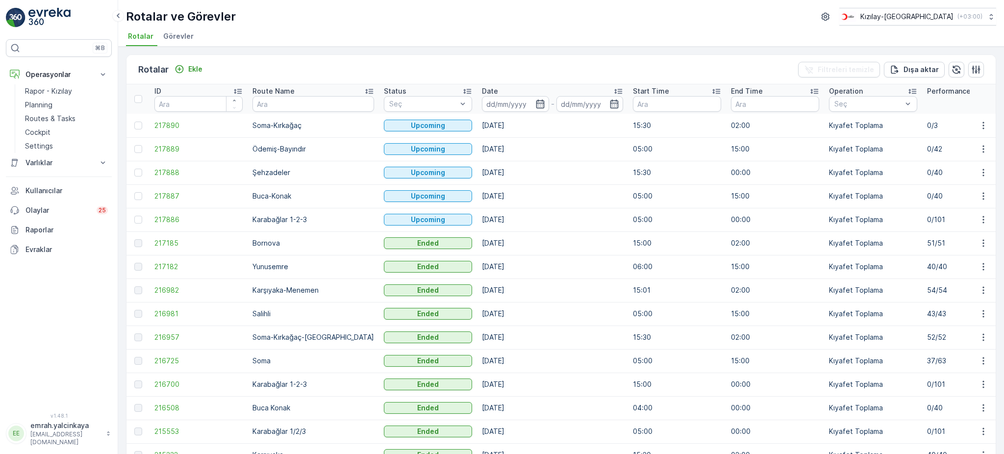
click at [477, 226] on td "[DATE]" at bounding box center [552, 220] width 151 height 24
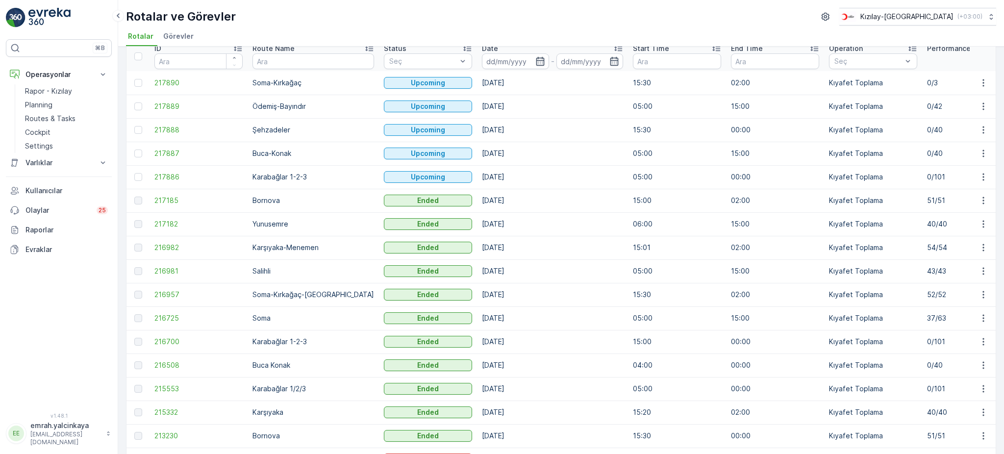
scroll to position [65, 0]
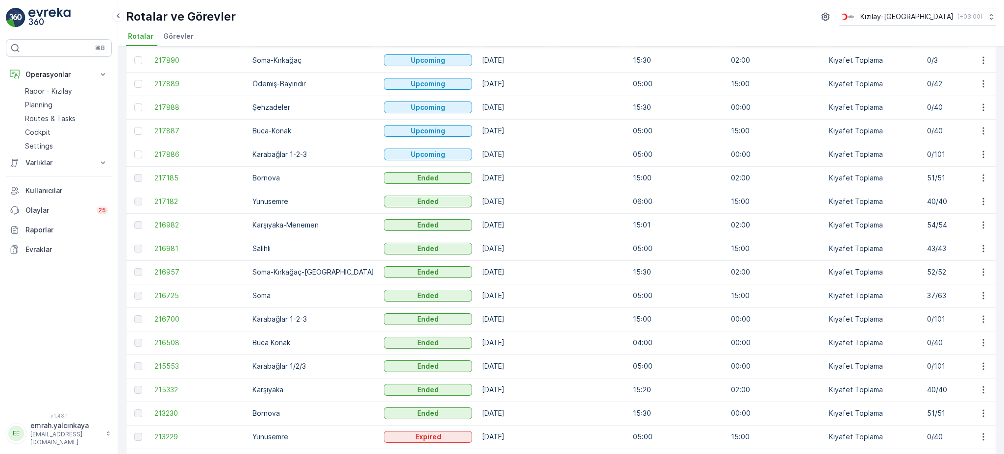
click at [298, 221] on td "Karşıyaka-Menemen" at bounding box center [312, 225] width 131 height 24
click at [263, 245] on td "Salihli" at bounding box center [312, 249] width 131 height 24
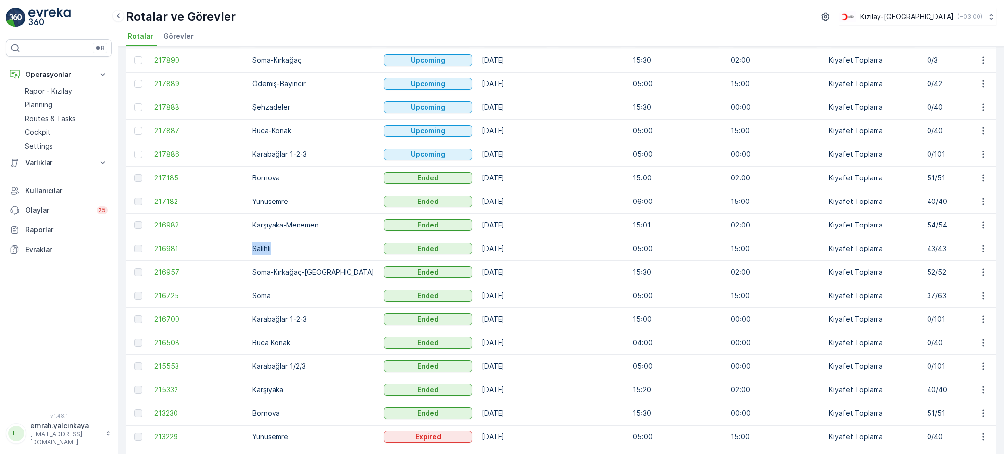
click at [263, 245] on td "Salihli" at bounding box center [312, 249] width 131 height 24
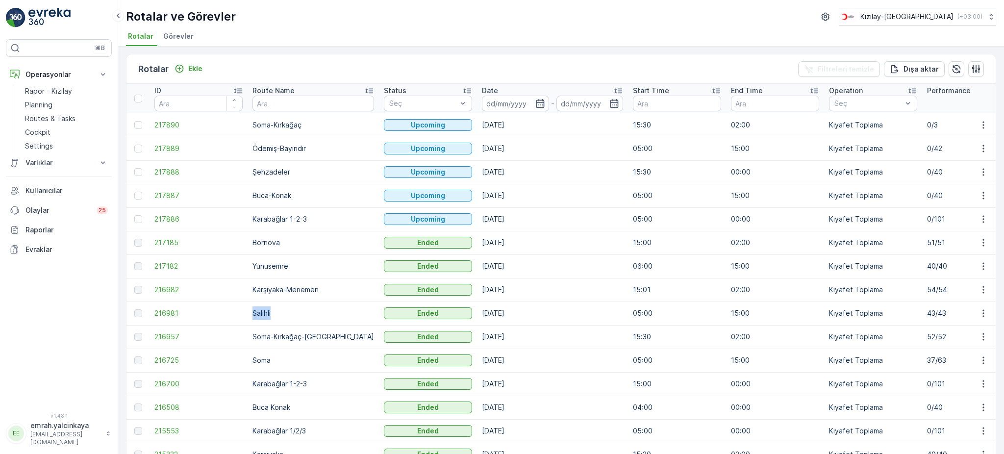
scroll to position [0, 0]
click at [184, 68] on icon "Ekle" at bounding box center [179, 69] width 10 height 10
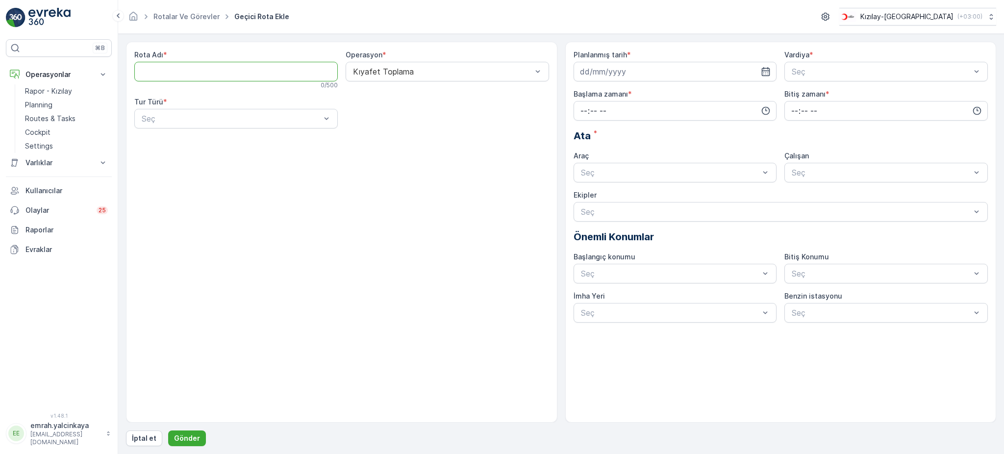
click at [182, 65] on Adı "Rota Adı" at bounding box center [235, 72] width 203 height 20
type Adı "Salihli"
click at [160, 121] on div at bounding box center [231, 118] width 181 height 9
click at [176, 146] on div "Statik" at bounding box center [236, 142] width 192 height 9
click at [468, 74] on div at bounding box center [442, 71] width 181 height 9
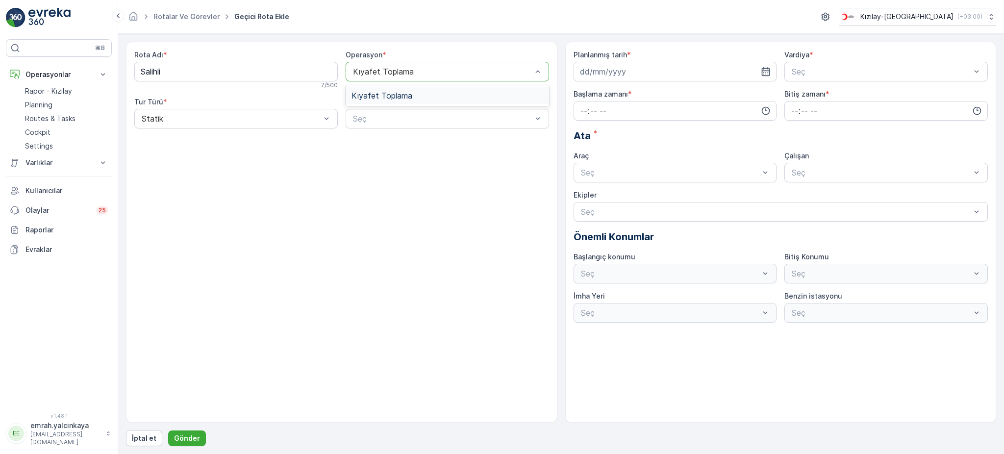
click at [468, 74] on div at bounding box center [442, 71] width 181 height 9
click at [445, 120] on div at bounding box center [442, 118] width 181 height 9
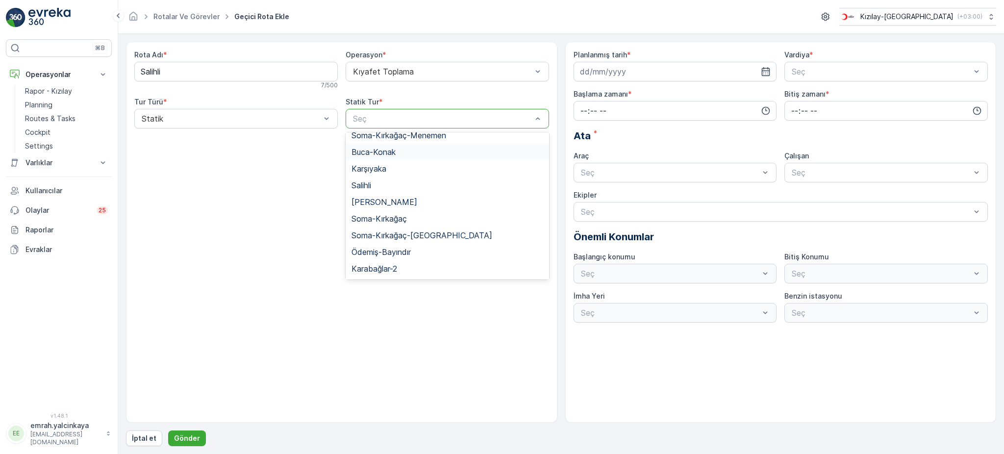
scroll to position [130, 0]
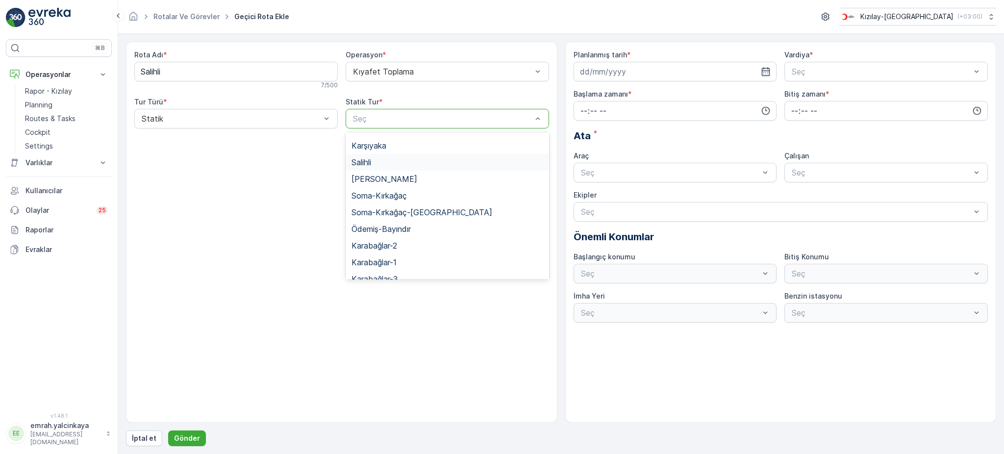
click at [381, 163] on div "Salihli" at bounding box center [447, 162] width 192 height 9
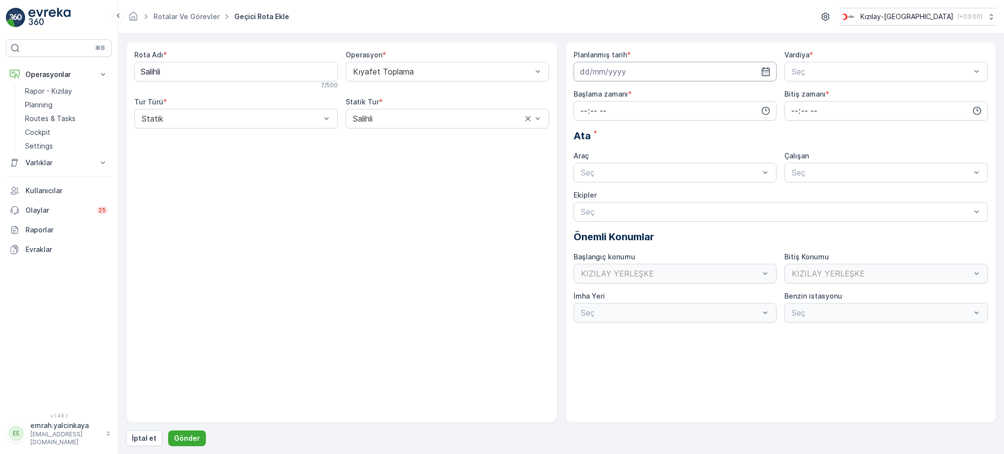
click at [615, 76] on input at bounding box center [674, 72] width 203 height 20
click at [638, 209] on div "28" at bounding box center [643, 213] width 16 height 16
type input "[DATE]"
click at [818, 70] on div at bounding box center [880, 71] width 181 height 9
drag, startPoint x: 814, startPoint y: 93, endPoint x: 643, endPoint y: 117, distance: 172.6
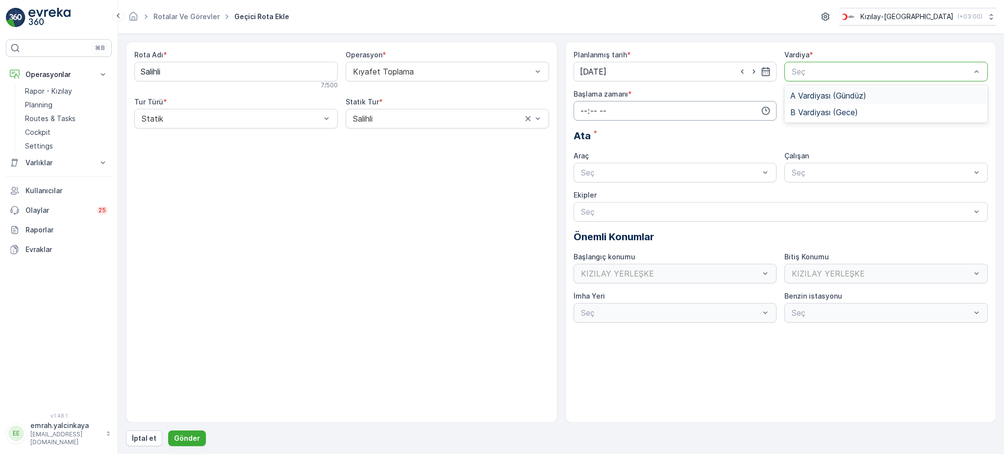
click at [814, 94] on span "A Vardiyası (Gündüz)" at bounding box center [828, 95] width 76 height 9
click at [635, 118] on input "time" at bounding box center [674, 111] width 203 height 20
click at [587, 199] on span "05" at bounding box center [583, 198] width 9 height 10
type input "05:00"
click at [792, 110] on input "time" at bounding box center [885, 111] width 203 height 20
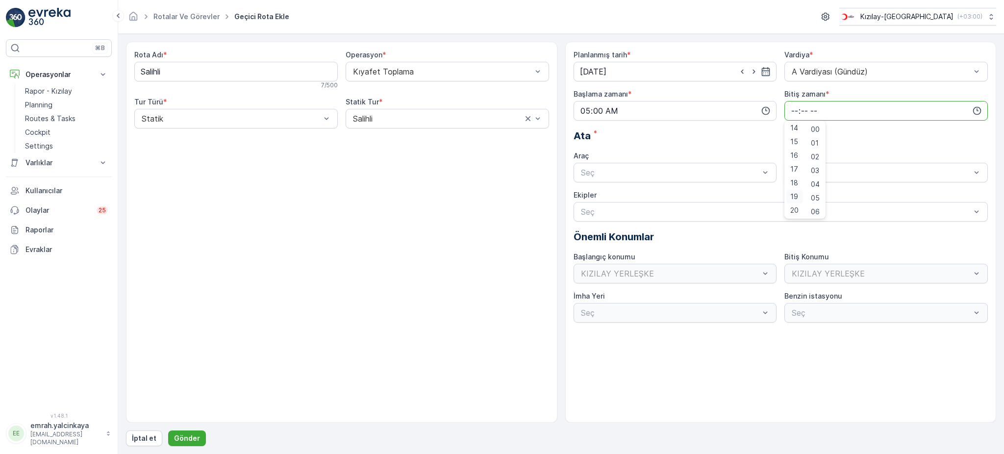
scroll to position [196, 0]
click at [796, 140] on span "15" at bounding box center [794, 139] width 8 height 10
type input "15:00"
click at [706, 173] on div at bounding box center [670, 172] width 181 height 9
click at [689, 195] on div "06 DCG 302" at bounding box center [675, 196] width 192 height 9
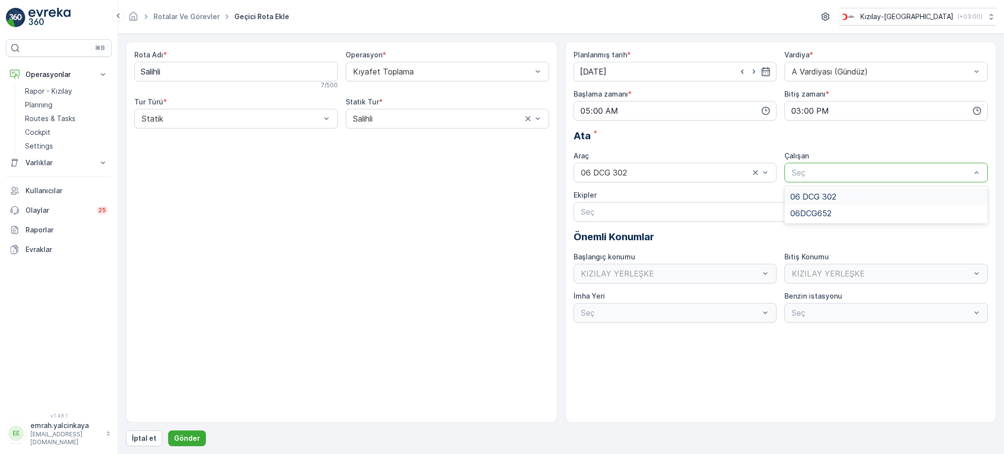
drag, startPoint x: 833, startPoint y: 179, endPoint x: 821, endPoint y: 195, distance: 19.9
click at [833, 179] on div "Seç" at bounding box center [885, 173] width 203 height 20
drag, startPoint x: 821, startPoint y: 195, endPoint x: 734, endPoint y: 208, distance: 87.7
click at [820, 195] on span "06 DCG 302" at bounding box center [813, 196] width 46 height 9
click at [183, 435] on p "Gönder" at bounding box center [187, 438] width 26 height 10
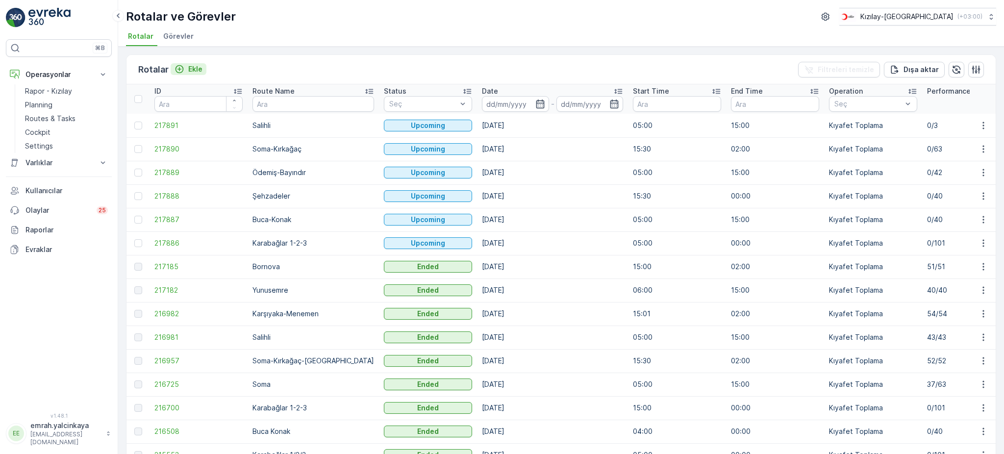
click at [183, 66] on icon "Ekle" at bounding box center [179, 69] width 10 height 10
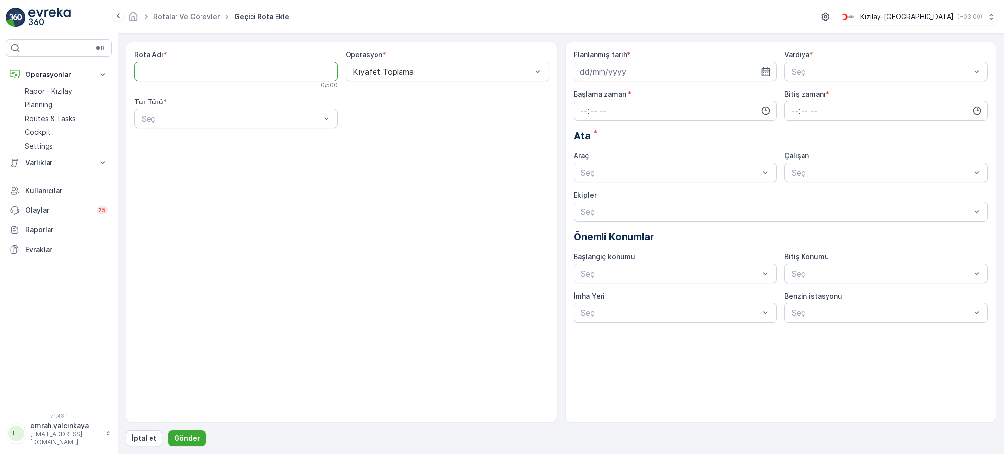
click at [179, 74] on Adı "Rota Adı" at bounding box center [235, 72] width 203 height 20
type Adı "Bornova"
click at [145, 111] on div "Seç" at bounding box center [235, 119] width 203 height 20
click at [157, 142] on span "Statik" at bounding box center [151, 142] width 22 height 9
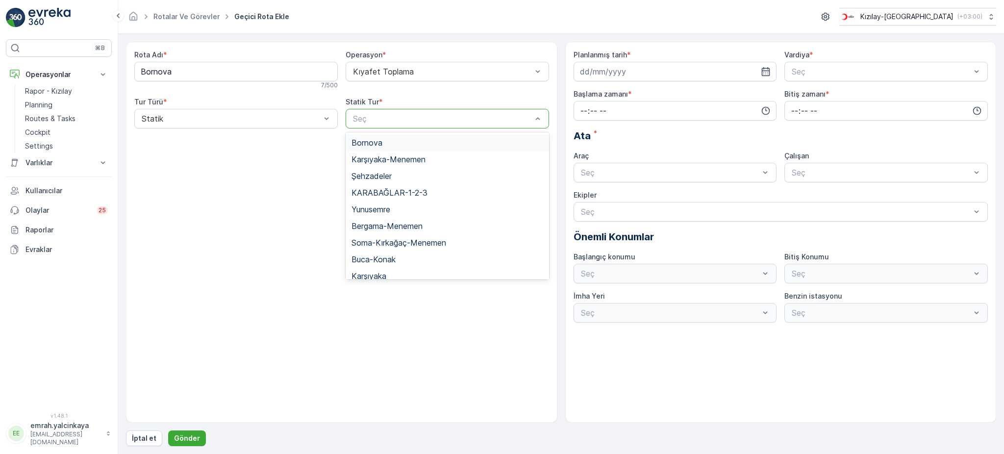
click at [422, 120] on div at bounding box center [442, 118] width 181 height 9
click at [409, 141] on div "Bornova" at bounding box center [447, 142] width 192 height 9
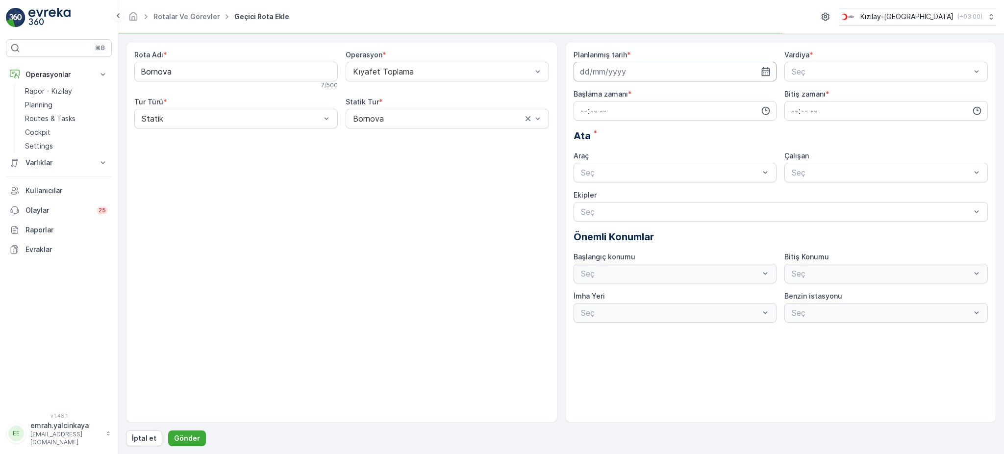
click at [584, 70] on input at bounding box center [674, 72] width 203 height 20
drag, startPoint x: 647, startPoint y: 212, endPoint x: 651, endPoint y: 203, distance: 9.2
click at [646, 212] on div "28" at bounding box center [643, 213] width 16 height 16
type input "[DATE]"
click at [802, 63] on div "Seç" at bounding box center [885, 72] width 203 height 20
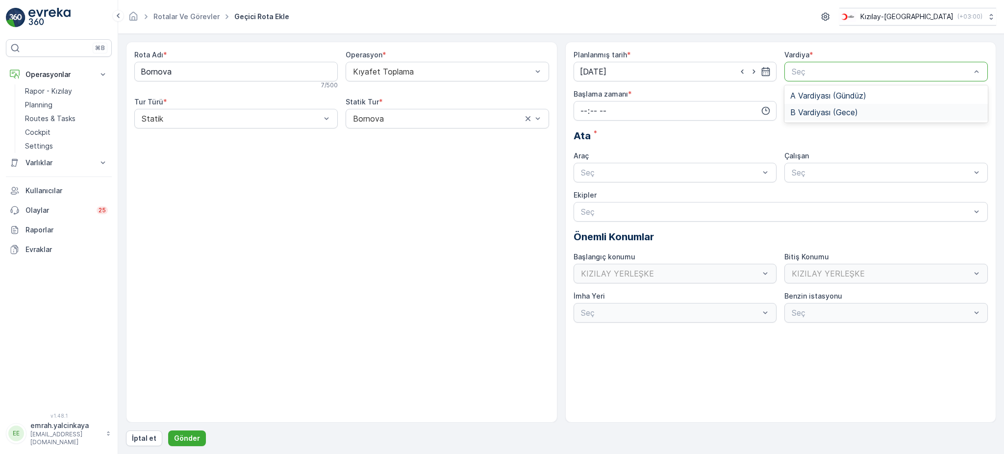
drag, startPoint x: 828, startPoint y: 110, endPoint x: 816, endPoint y: 115, distance: 13.2
click at [828, 111] on span "B Vardiyası (Gece)" at bounding box center [824, 112] width 68 height 9
click at [632, 110] on input "time" at bounding box center [674, 111] width 203 height 20
click at [583, 135] on span "16" at bounding box center [583, 137] width 8 height 10
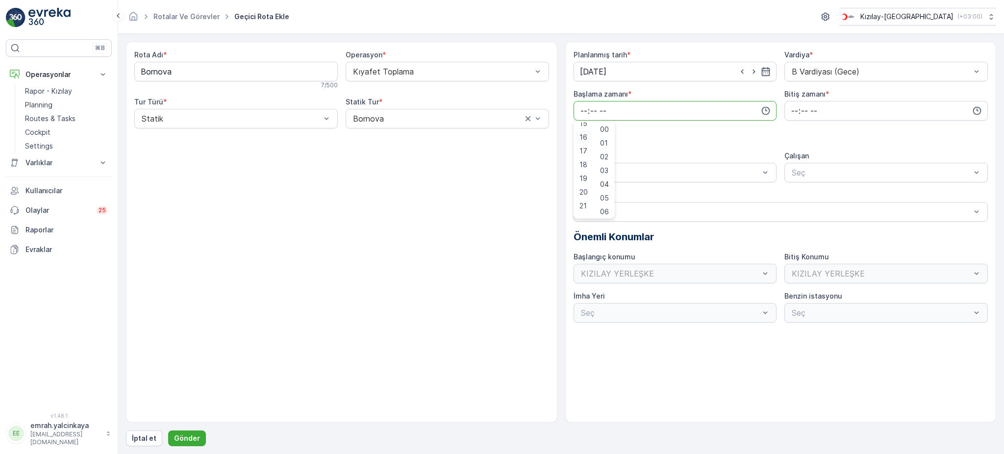
type input "16:00"
click at [788, 109] on input "time" at bounding box center [885, 111] width 203 height 20
click at [792, 156] on span "02" at bounding box center [794, 157] width 8 height 10
type input "02:00"
drag, startPoint x: 711, startPoint y: 195, endPoint x: 836, endPoint y: 177, distance: 127.2
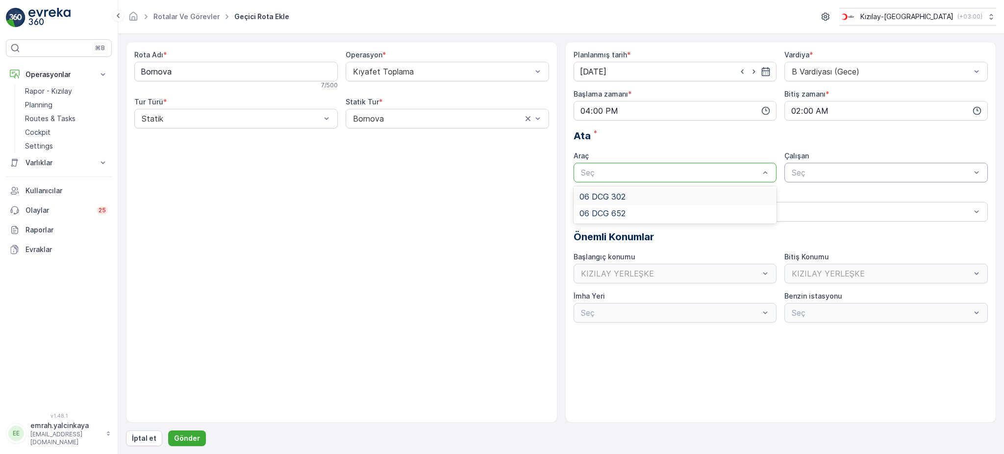
click at [712, 194] on div "06 DCG 302" at bounding box center [675, 196] width 192 height 9
drag, startPoint x: 840, startPoint y: 175, endPoint x: 827, endPoint y: 192, distance: 21.6
click at [840, 175] on div at bounding box center [880, 172] width 181 height 9
drag, startPoint x: 827, startPoint y: 192, endPoint x: 452, endPoint y: 281, distance: 384.9
click at [821, 194] on span "06 DCG 302" at bounding box center [813, 196] width 46 height 9
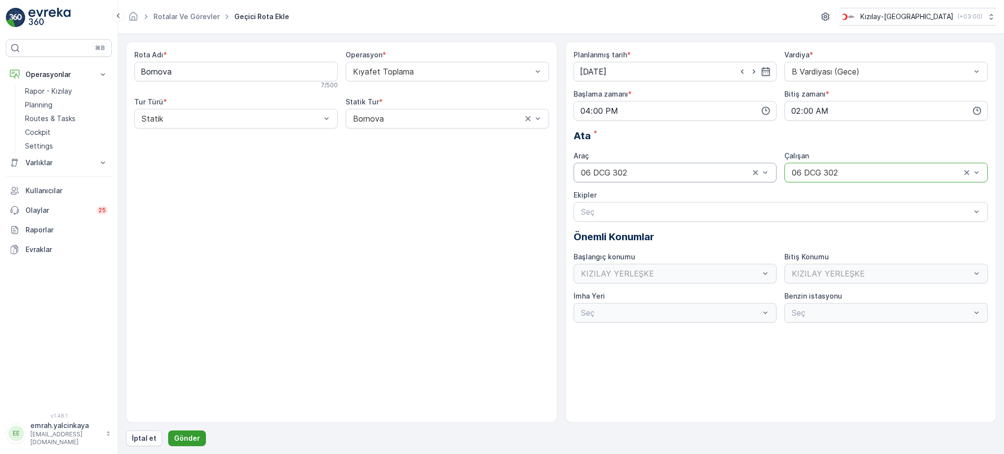
click at [175, 439] on p "Gönder" at bounding box center [187, 438] width 26 height 10
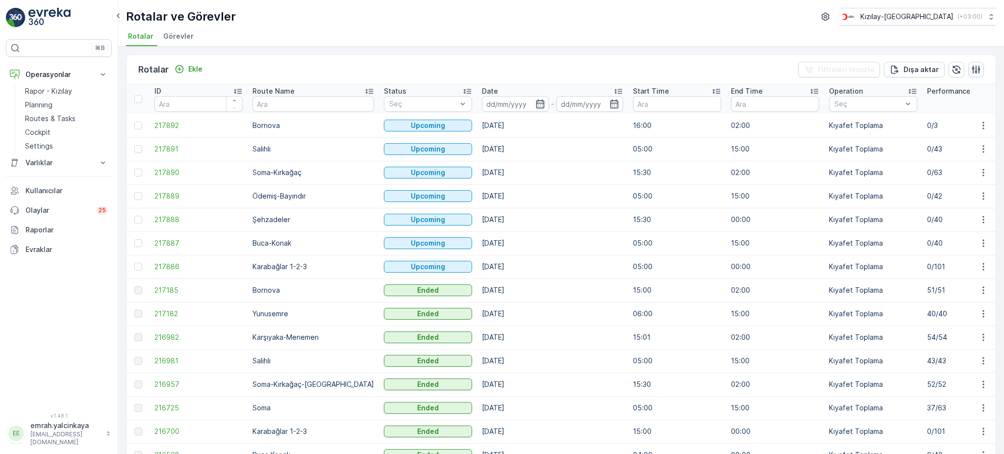
click at [968, 69] on button "button" at bounding box center [976, 70] width 16 height 16
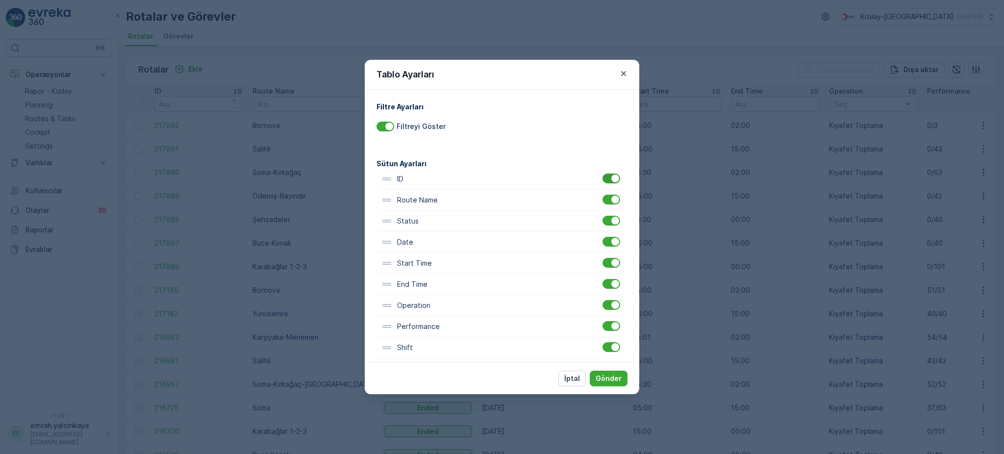
click at [604, 178] on div at bounding box center [611, 178] width 18 height 10
click at [602, 173] on input "checkbox" at bounding box center [602, 173] width 0 height 0
click at [609, 375] on p "Gönder" at bounding box center [608, 378] width 26 height 10
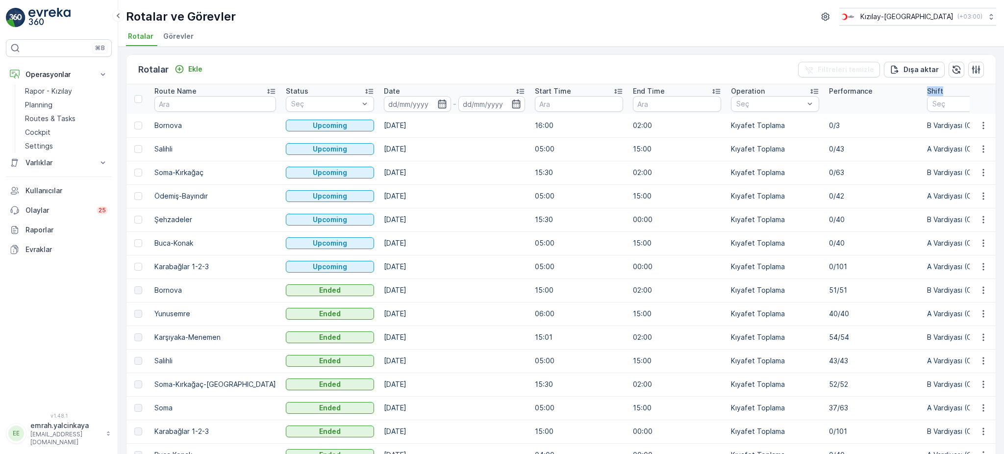
drag, startPoint x: 918, startPoint y: 89, endPoint x: 859, endPoint y: 97, distance: 59.8
click at [976, 69] on icon "button" at bounding box center [976, 70] width 10 height 10
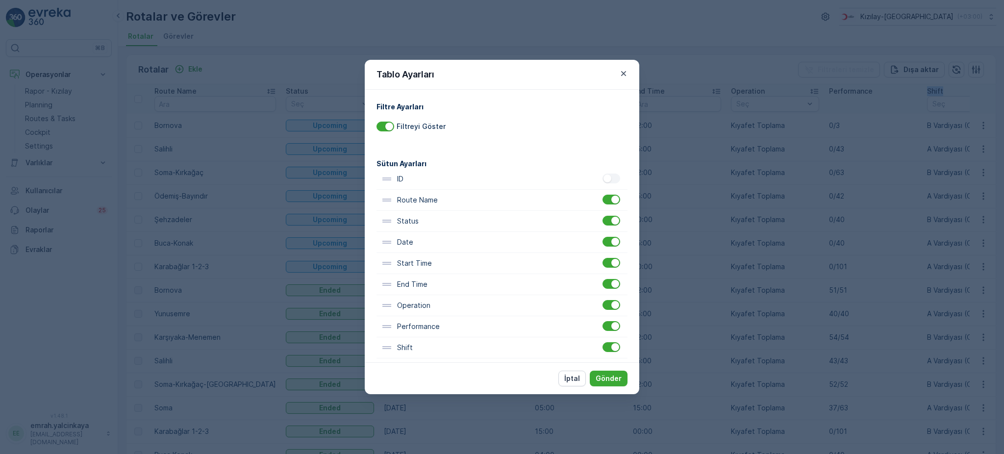
drag, startPoint x: 401, startPoint y: 352, endPoint x: 390, endPoint y: 357, distance: 12.6
click at [399, 353] on div "ID Route Name Status Date Start Time End Time Operation Performance Shift Vehic…" at bounding box center [501, 369] width 251 height 400
drag, startPoint x: 389, startPoint y: 351, endPoint x: 385, endPoint y: 230, distance: 121.6
click at [385, 230] on div "ID Route Name Status Date Start Time End Time Operation Performance Shift Vehic…" at bounding box center [501, 367] width 251 height 400
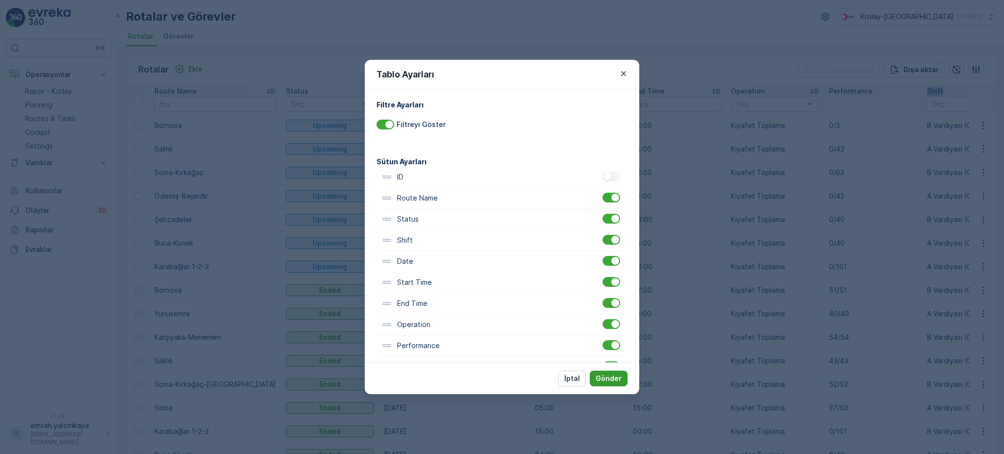
click at [606, 377] on p "Gönder" at bounding box center [608, 378] width 26 height 10
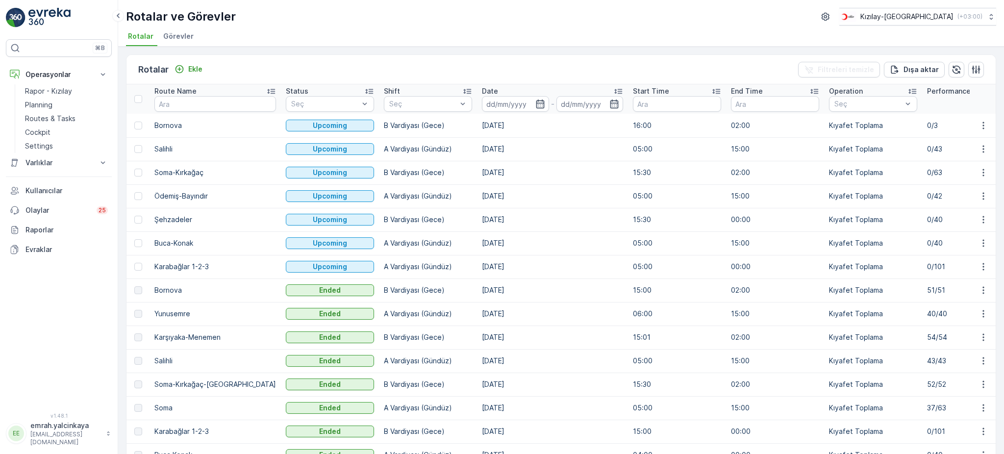
click at [592, 47] on div "Rotalar Ekle Filtreleri temizle [PERSON_NAME] Route Name Status Seç Shift Seç D…" at bounding box center [560, 250] width 885 height 407
click at [34, 87] on p "Rapor - Kızılay" at bounding box center [48, 91] width 47 height 10
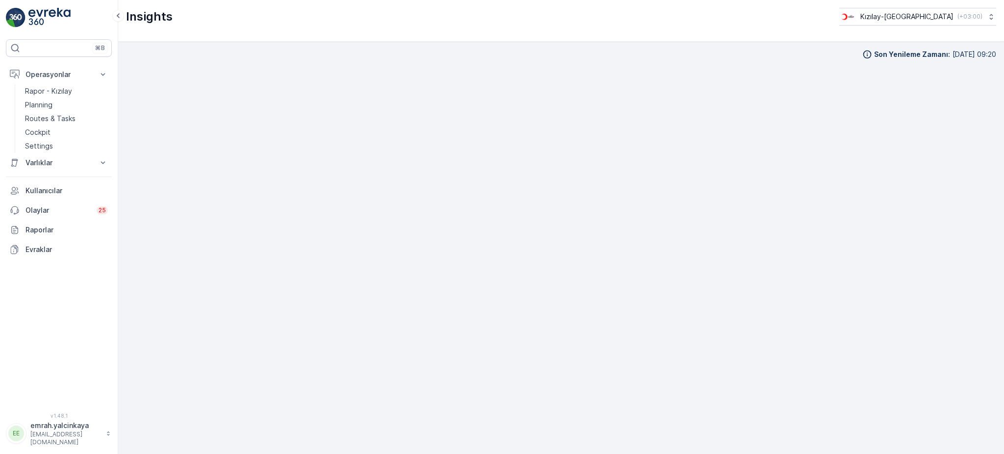
scroll to position [10, 0]
